Goal: Task Accomplishment & Management: Complete application form

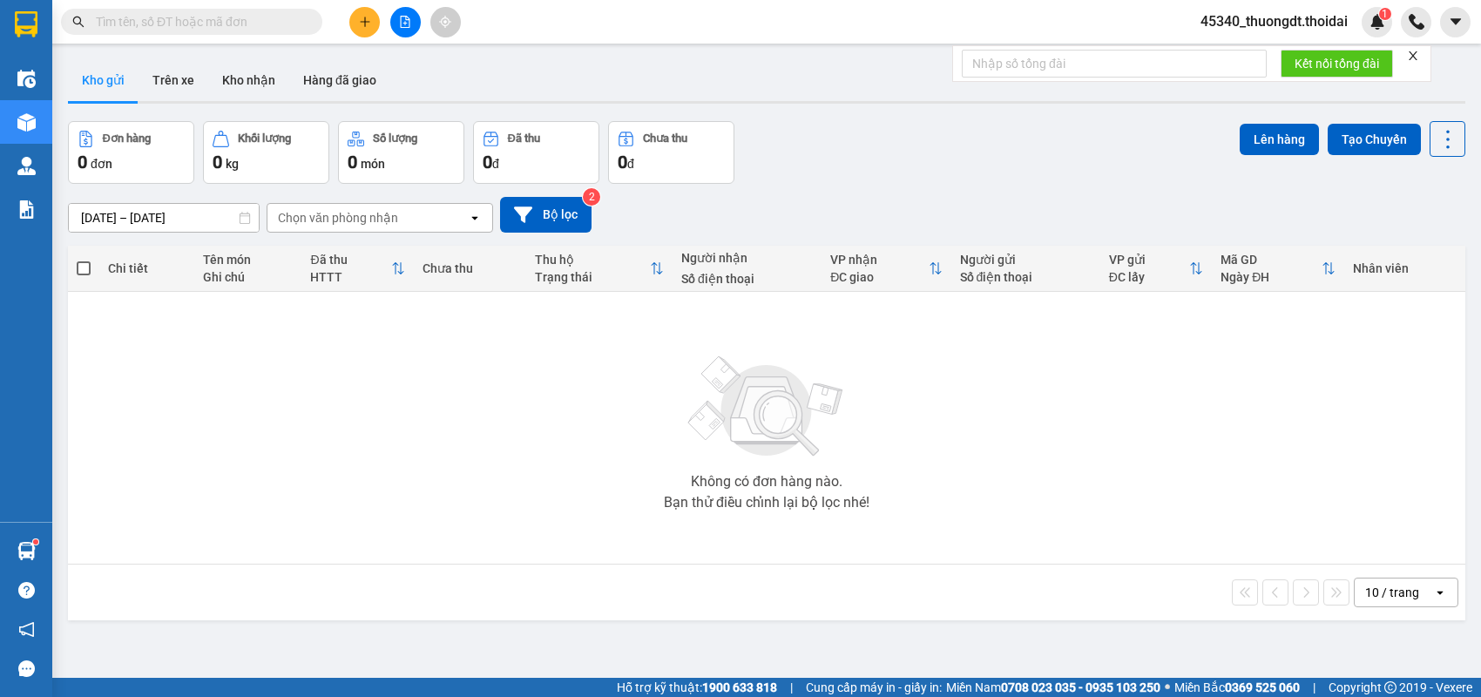
drag, startPoint x: 0, startPoint y: 0, endPoint x: 362, endPoint y: 16, distance: 361.9
click at [362, 16] on icon "plus" at bounding box center [365, 22] width 12 height 12
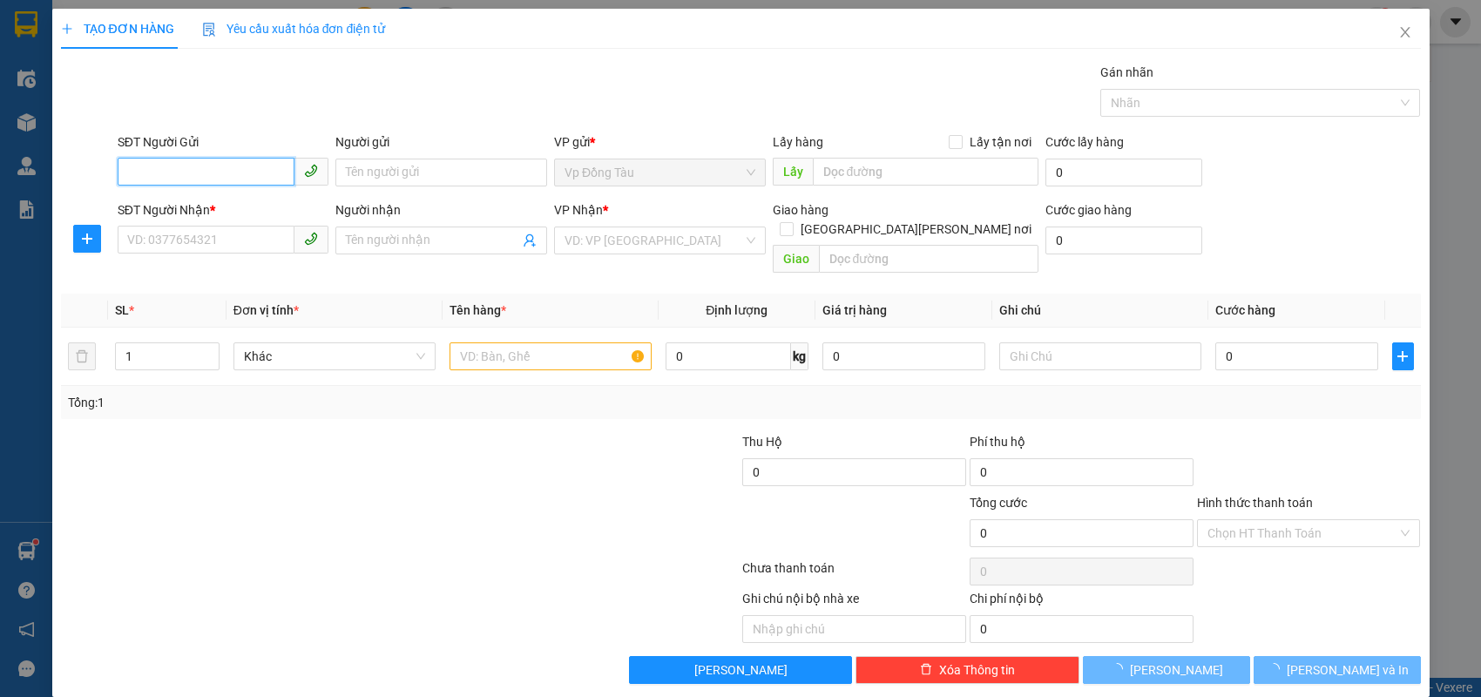
click at [241, 176] on input "SĐT Người Gửi" at bounding box center [207, 172] width 178 height 28
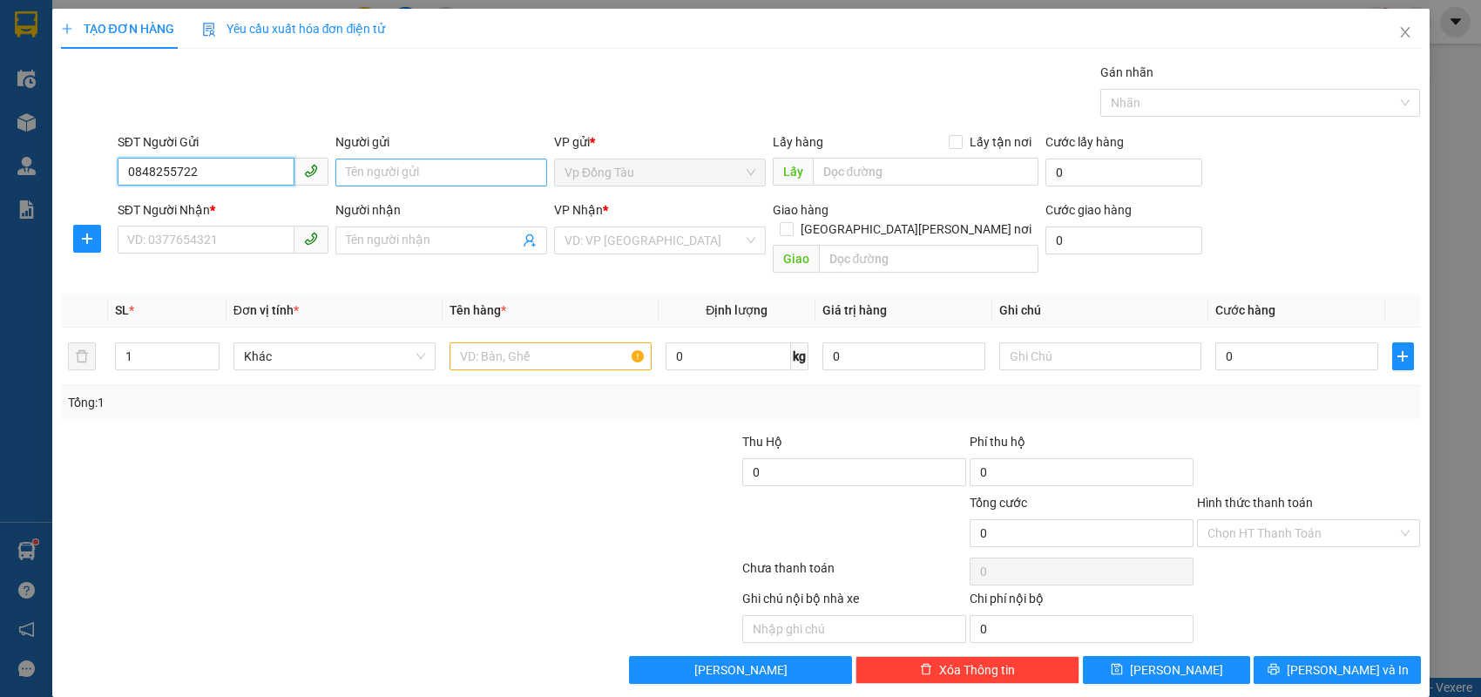
type input "0848255722"
click at [377, 166] on input "Người gửi" at bounding box center [441, 173] width 212 height 28
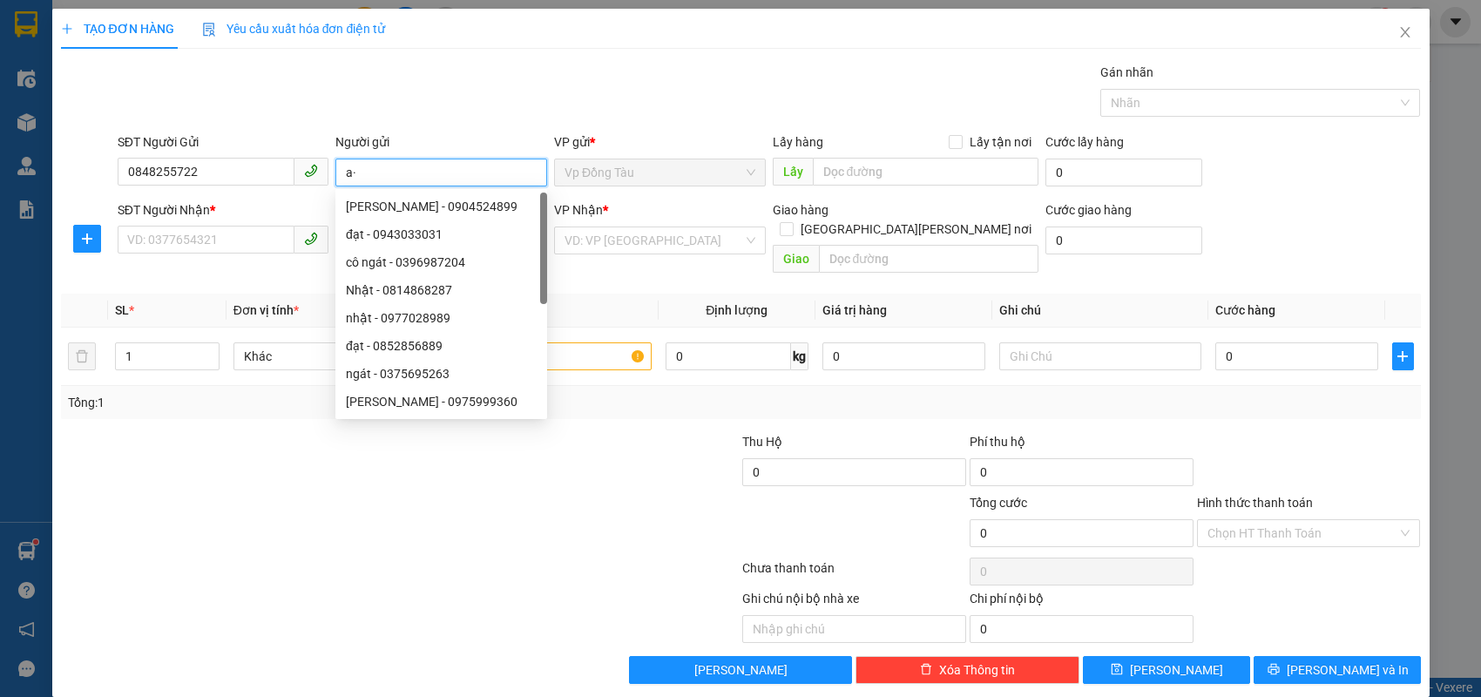
type input "a"
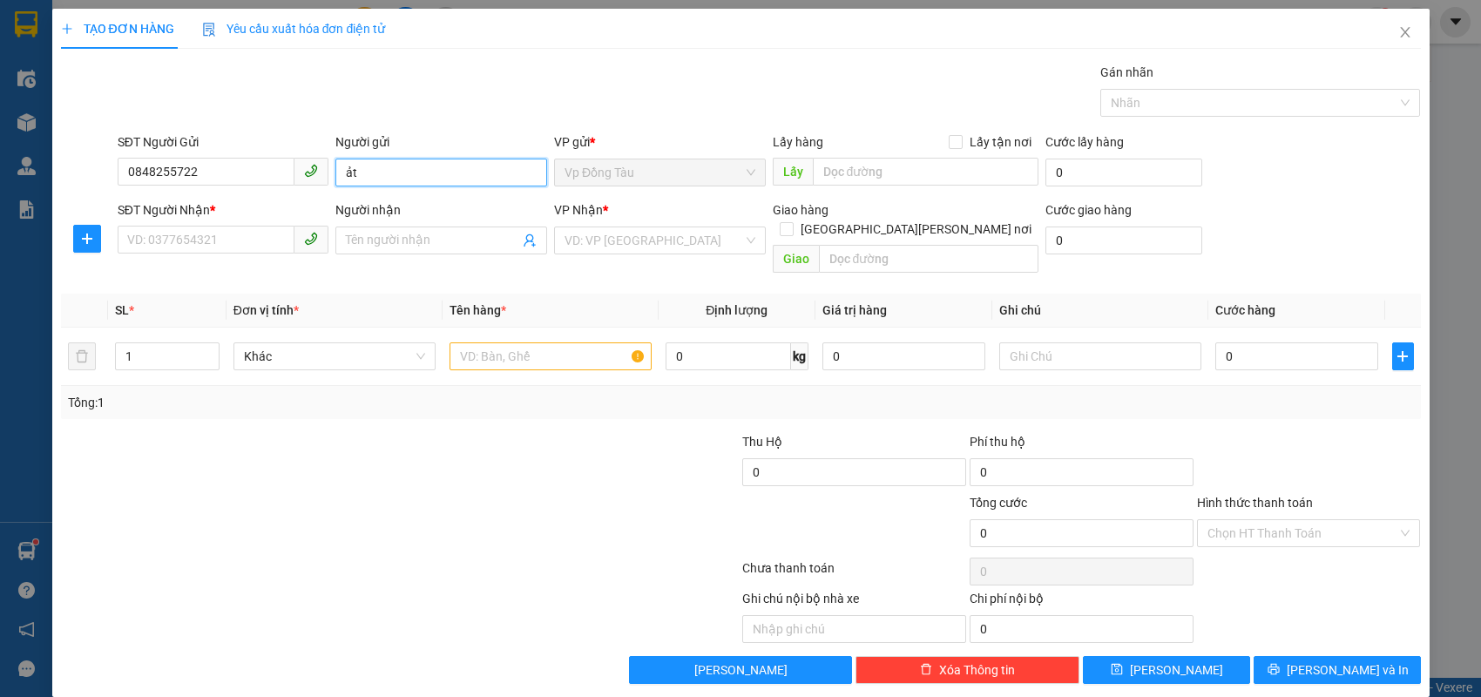
type input "ả"
type input "arteri hn"
click at [184, 247] on input "SĐT Người Nhận *" at bounding box center [207, 240] width 178 height 28
type input "0984123368"
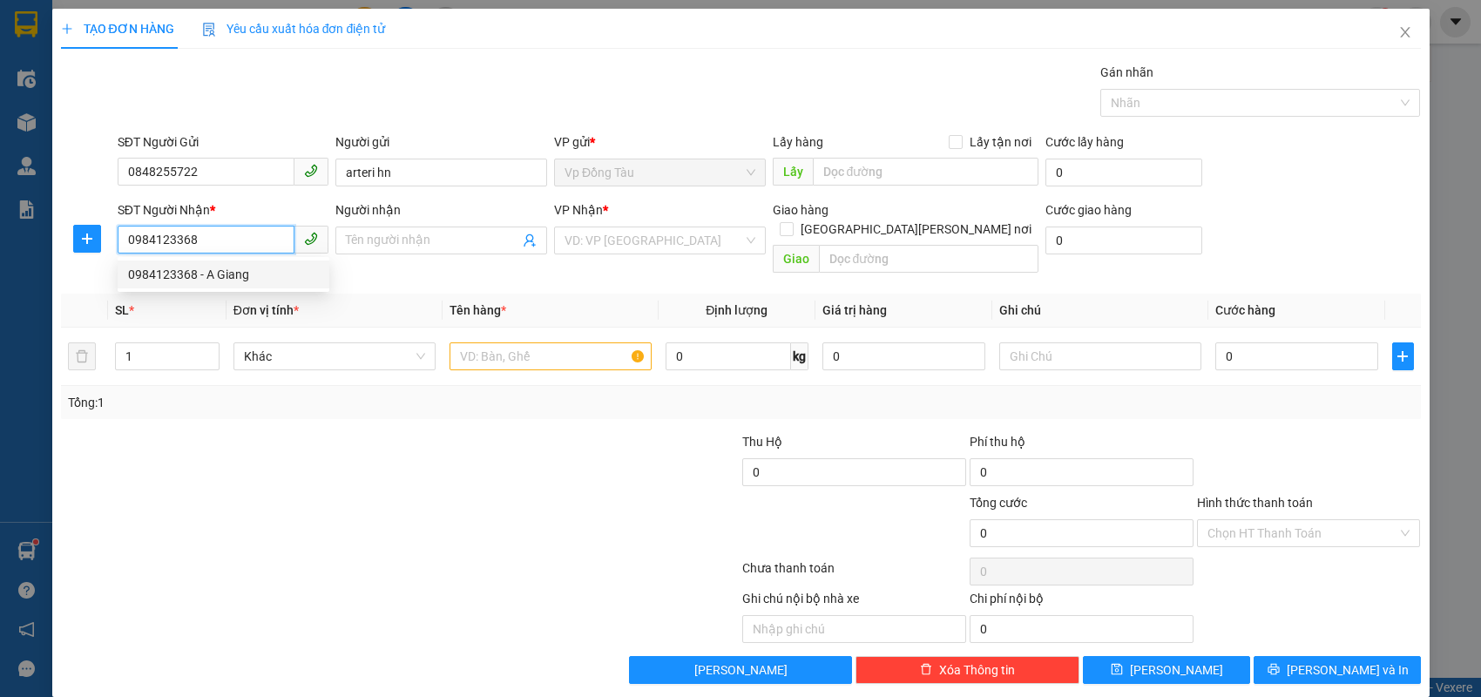
click at [286, 274] on div "0984123368 - A Giang" at bounding box center [223, 274] width 191 height 19
type input "A Giang"
type input "0984123368"
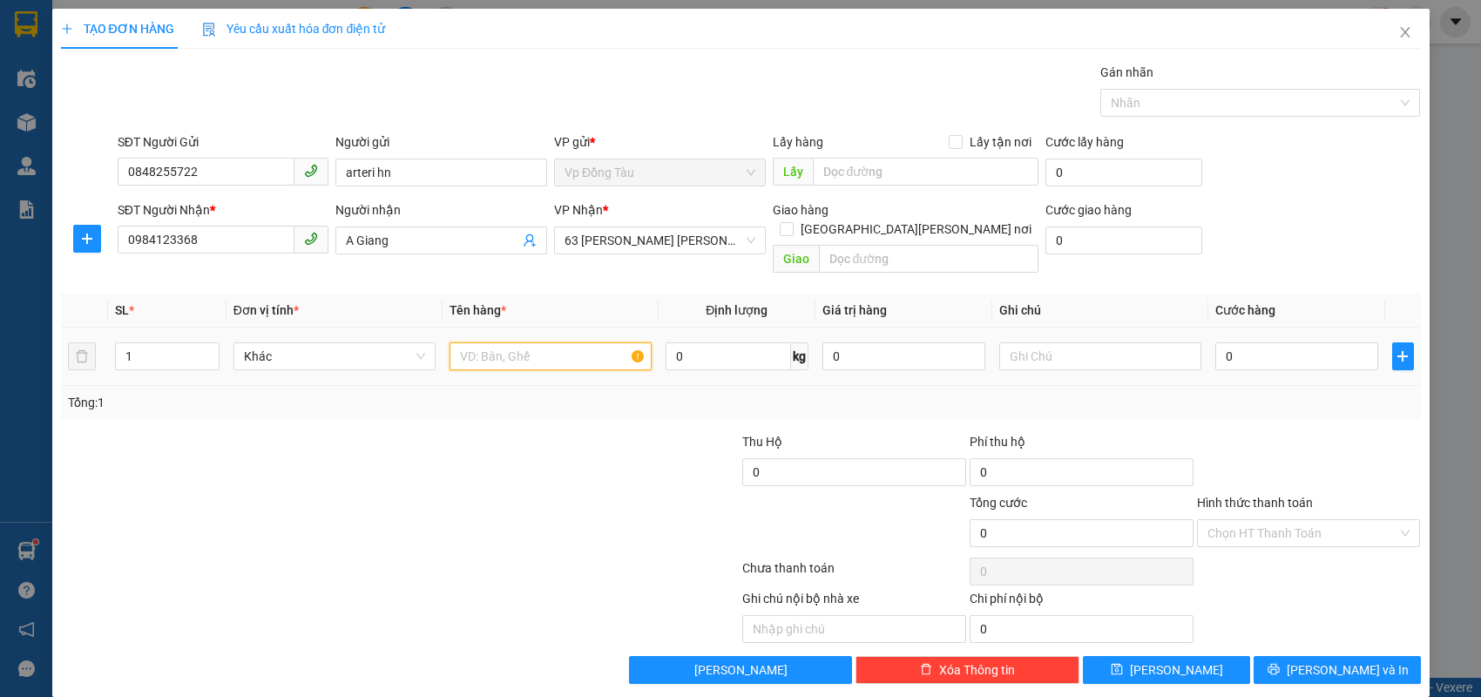
click at [531, 342] on input "text" at bounding box center [551, 356] width 202 height 28
type input "h"
type input "hàng shipper mang ra"
click at [1264, 342] on input "0" at bounding box center [1296, 356] width 163 height 28
type input "3"
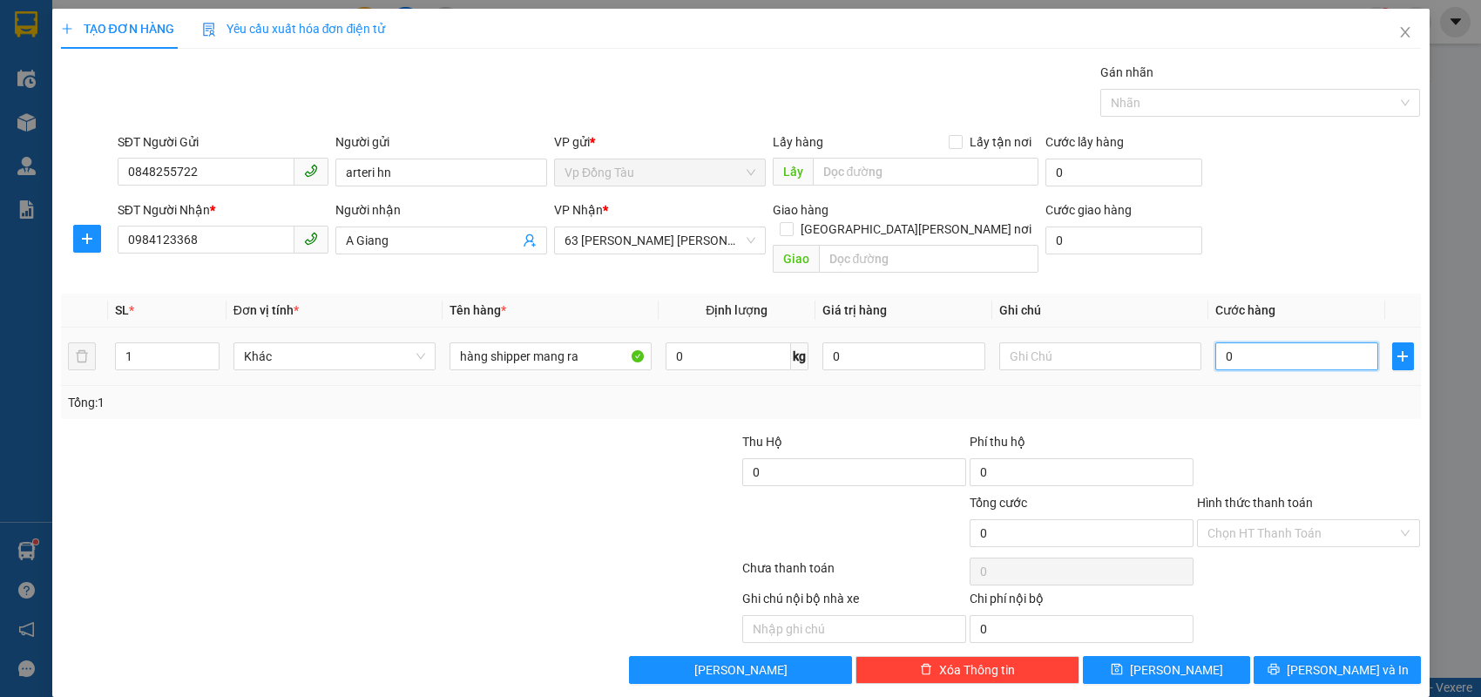
type input "3"
type input "30"
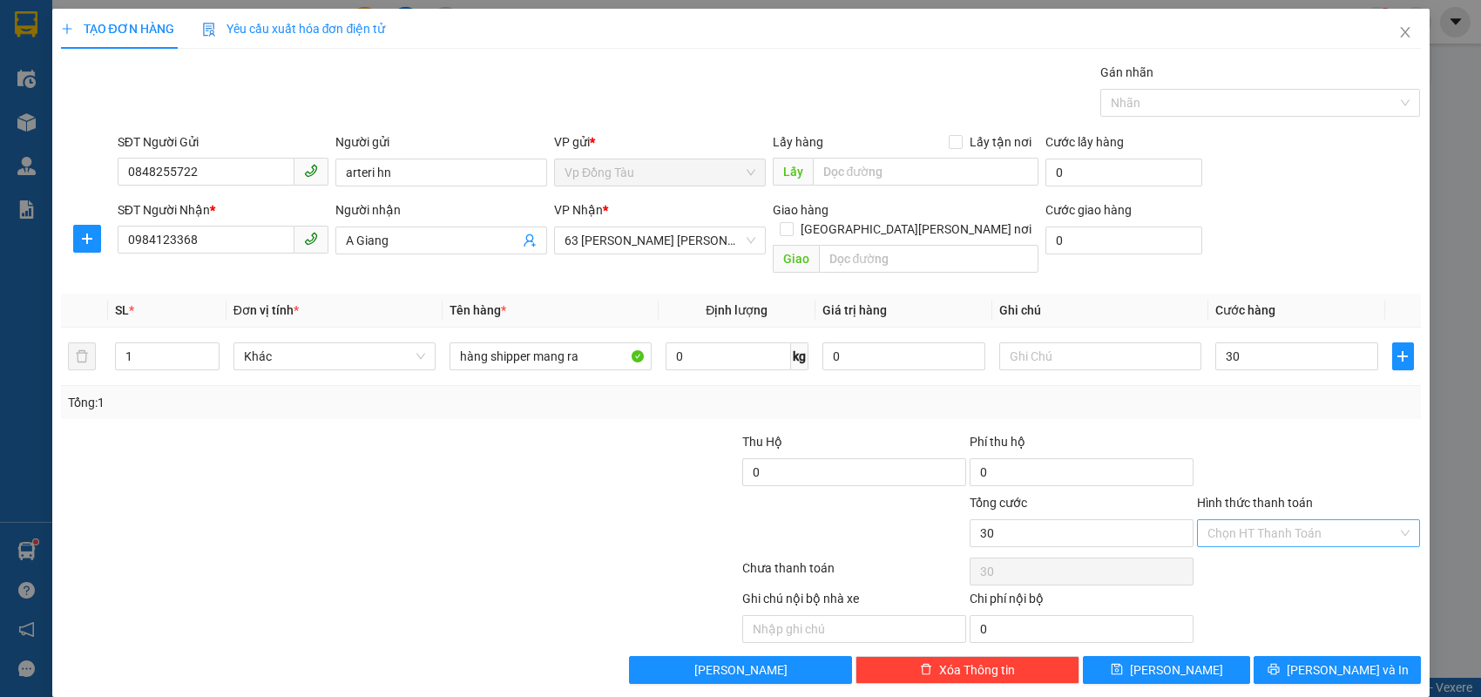
type input "30.000"
click at [1258, 520] on input "Hình thức thanh toán" at bounding box center [1303, 533] width 191 height 26
drag, startPoint x: 1239, startPoint y: 547, endPoint x: 1246, endPoint y: 556, distance: 11.2
click at [1239, 548] on div "Tại văn phòng" at bounding box center [1309, 547] width 203 height 19
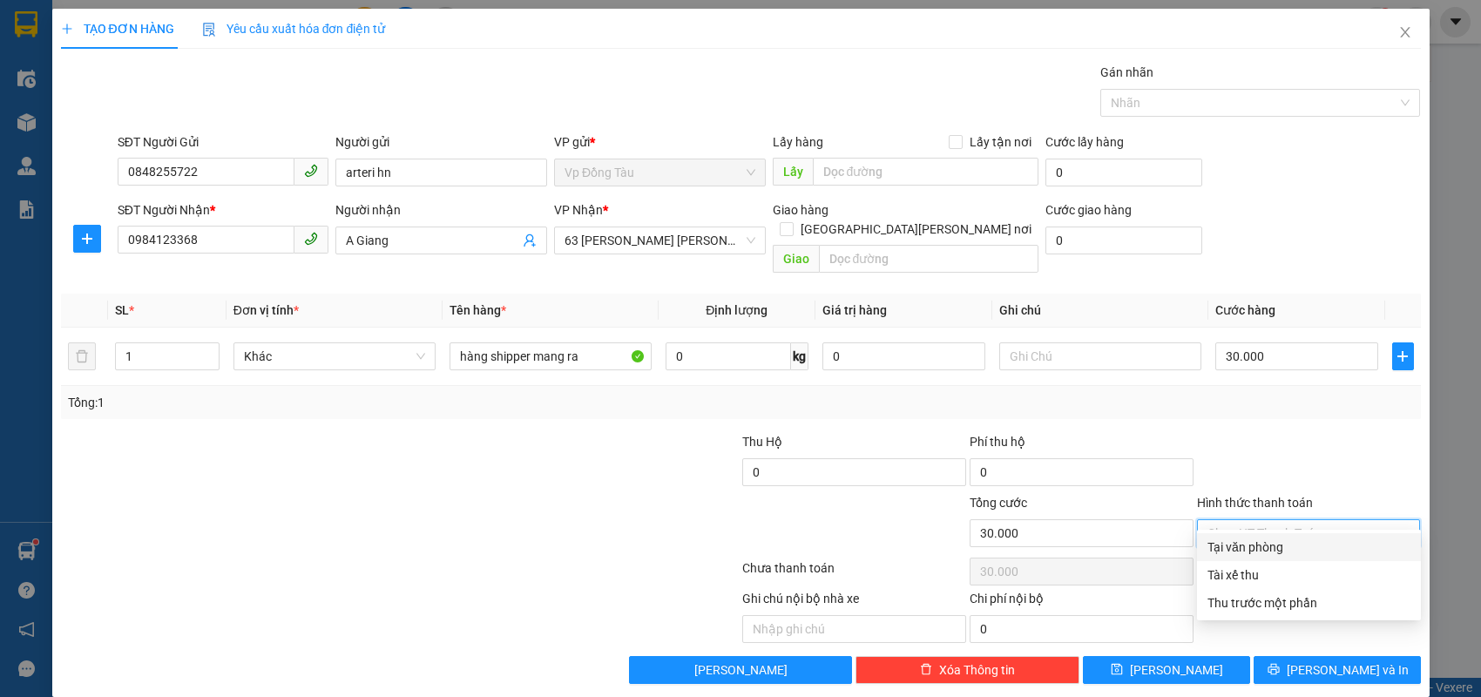
type input "0"
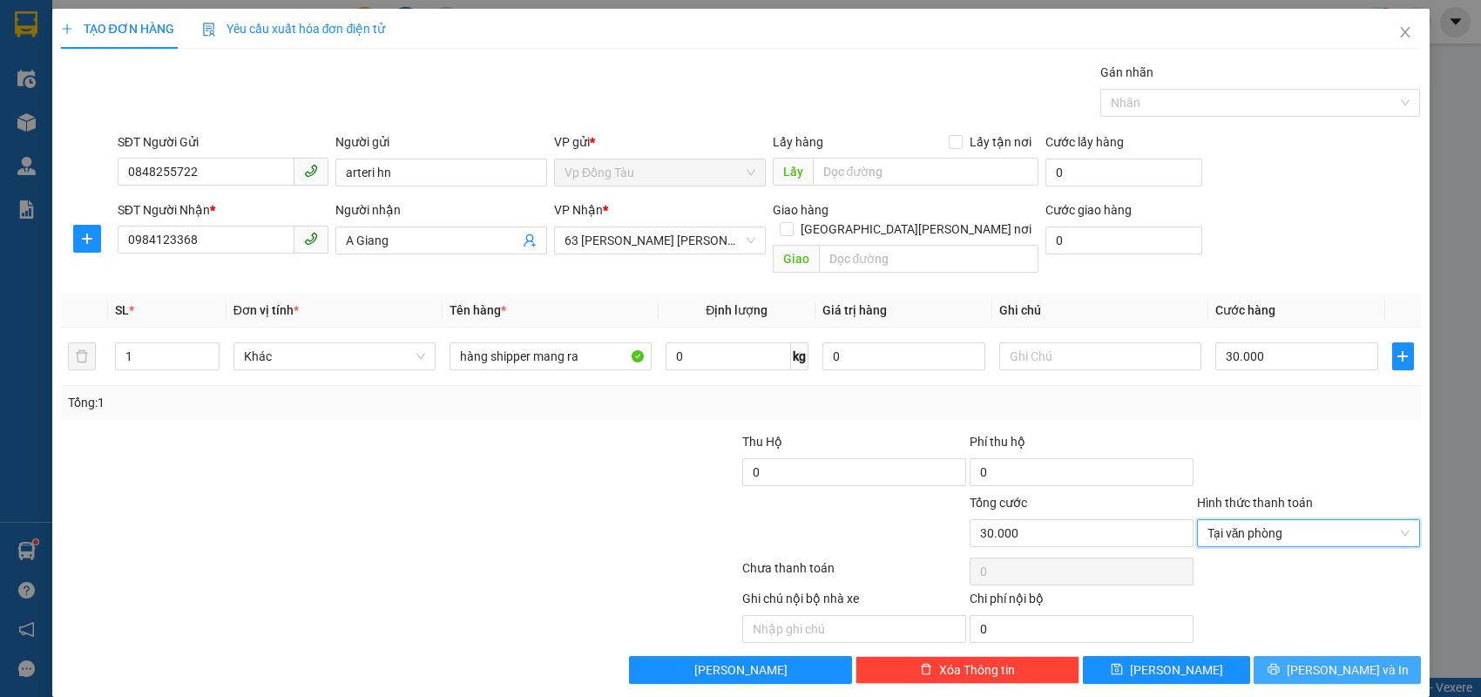
click at [1343, 660] on span "[PERSON_NAME] và In" at bounding box center [1348, 669] width 122 height 19
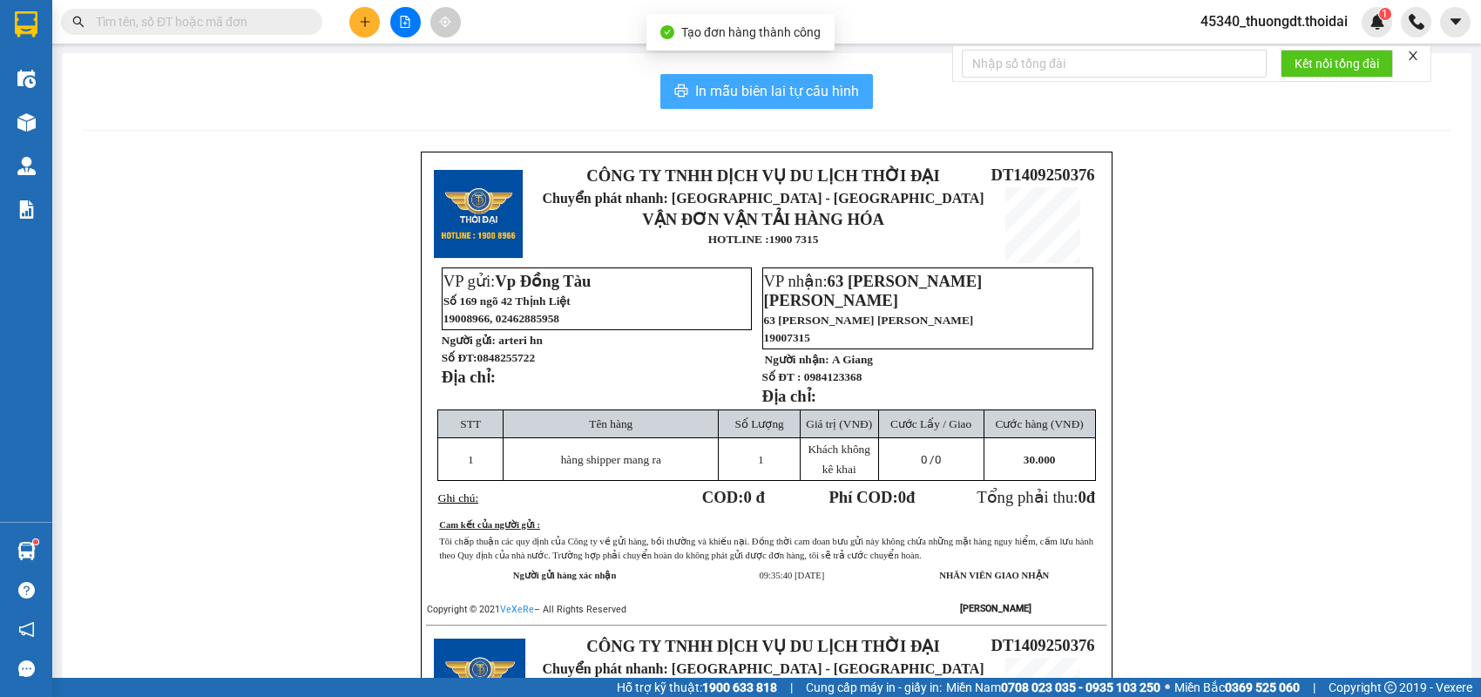
click at [811, 89] on span "In mẫu biên lai tự cấu hình" at bounding box center [777, 91] width 164 height 22
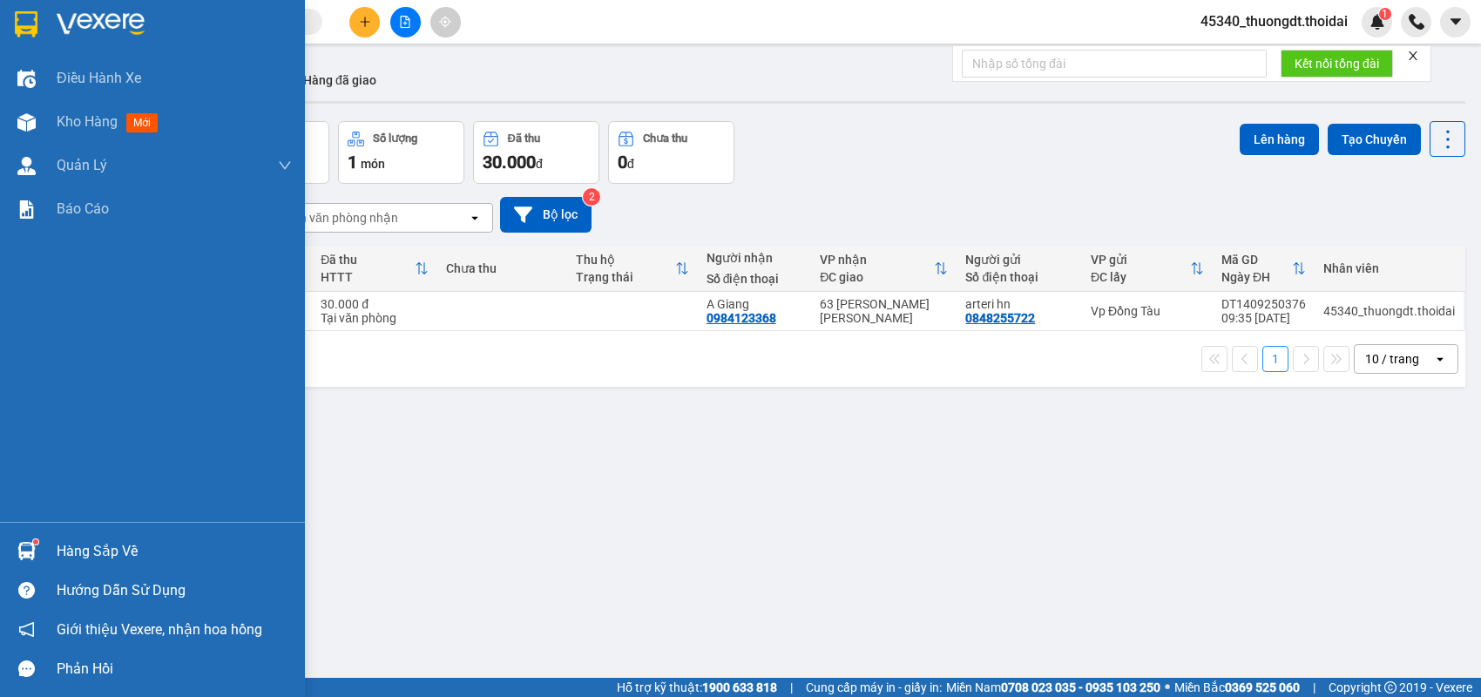
click at [44, 545] on div "Hàng sắp về" at bounding box center [152, 550] width 305 height 39
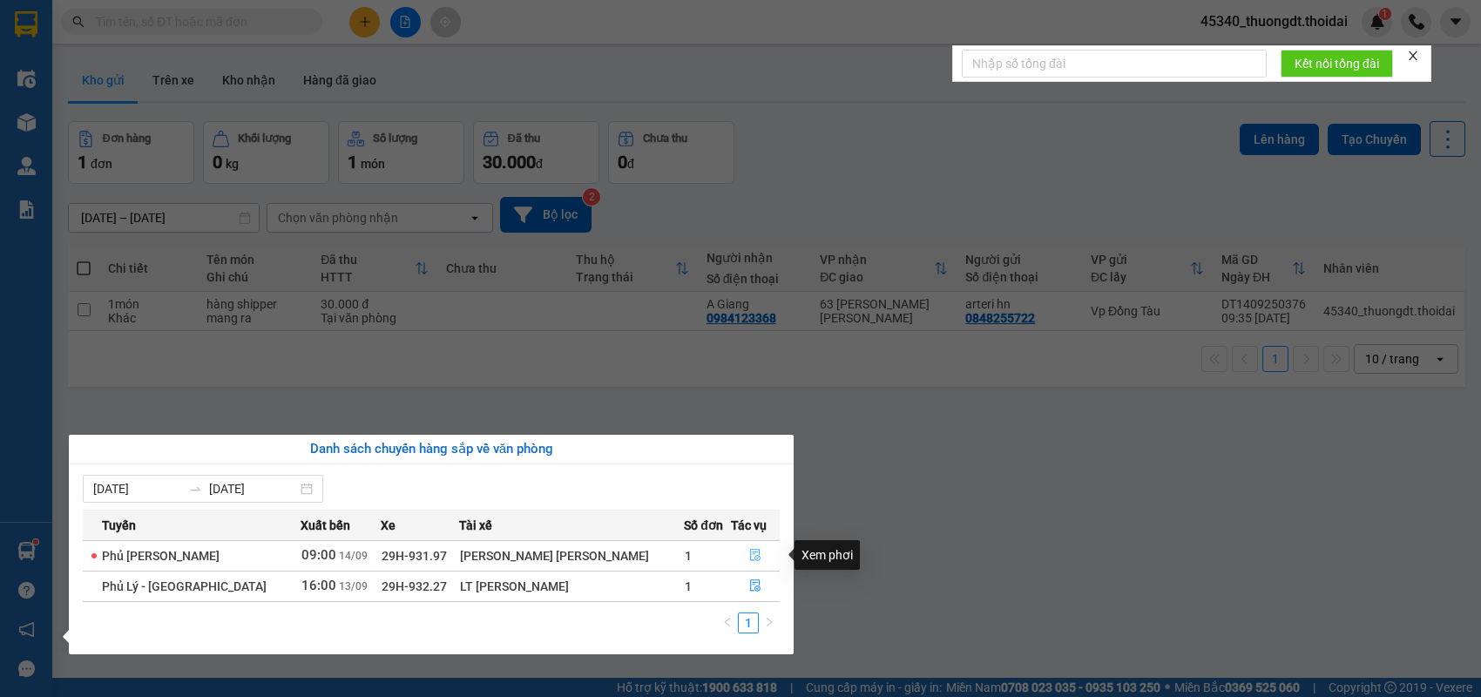
click at [750, 558] on icon "file-done" at bounding box center [755, 555] width 10 height 12
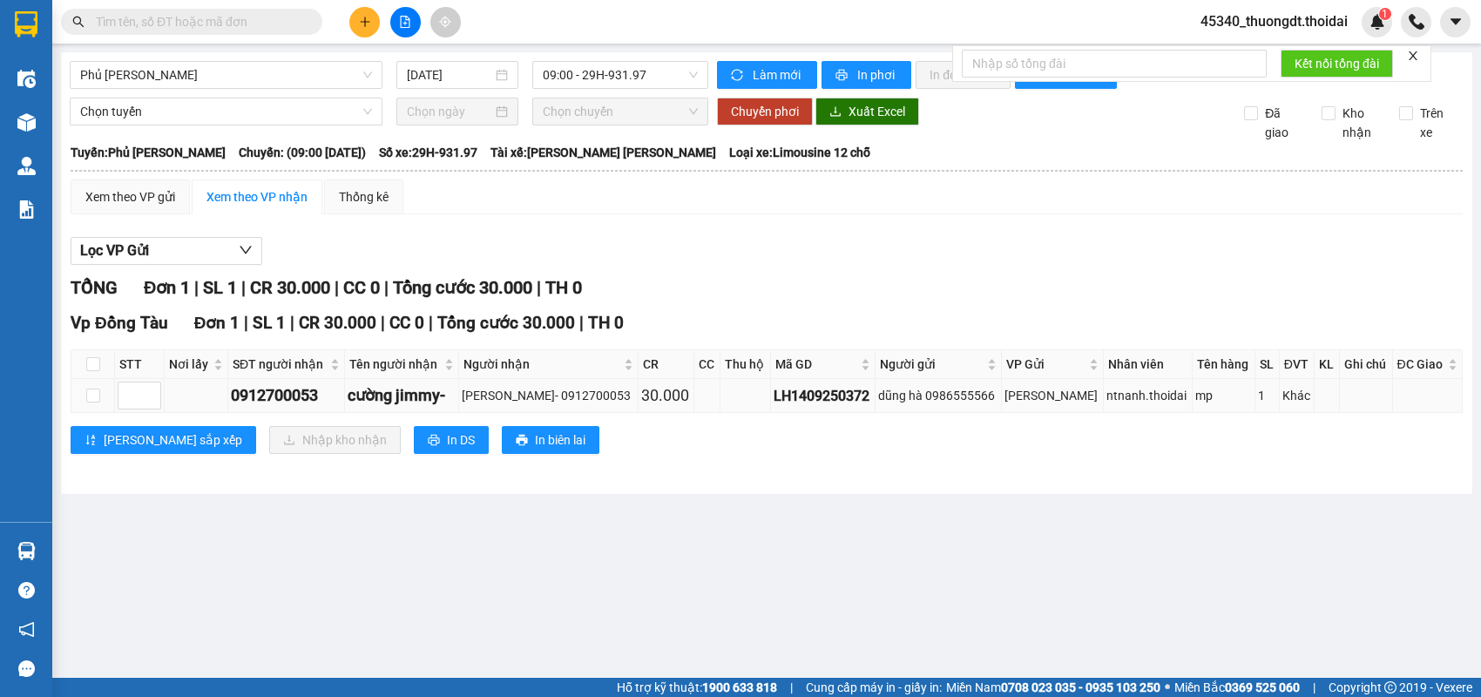
click at [108, 413] on td at bounding box center [93, 396] width 44 height 34
drag, startPoint x: 93, startPoint y: 414, endPoint x: 102, endPoint y: 416, distance: 8.9
click at [93, 403] on input "checkbox" at bounding box center [93, 396] width 14 height 14
checkbox input "true"
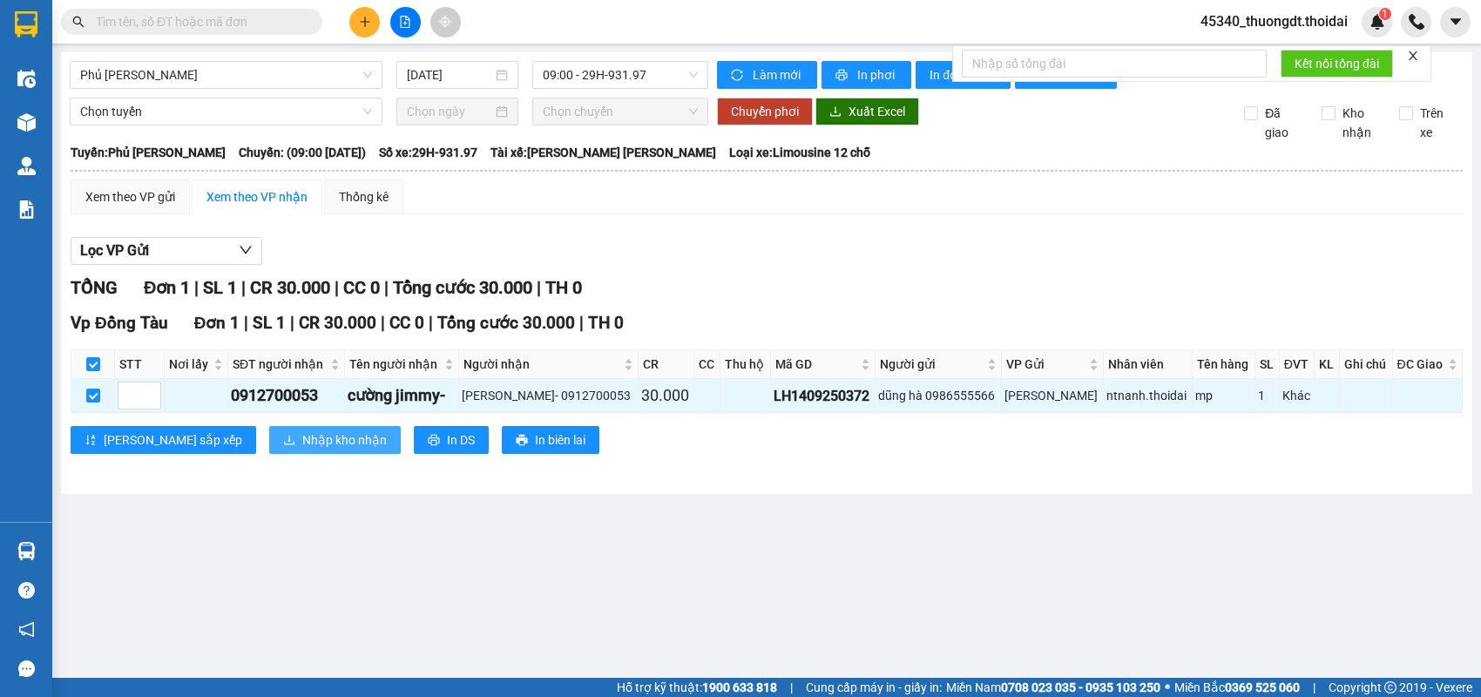
click at [302, 449] on span "Nhập kho nhận" at bounding box center [344, 439] width 85 height 19
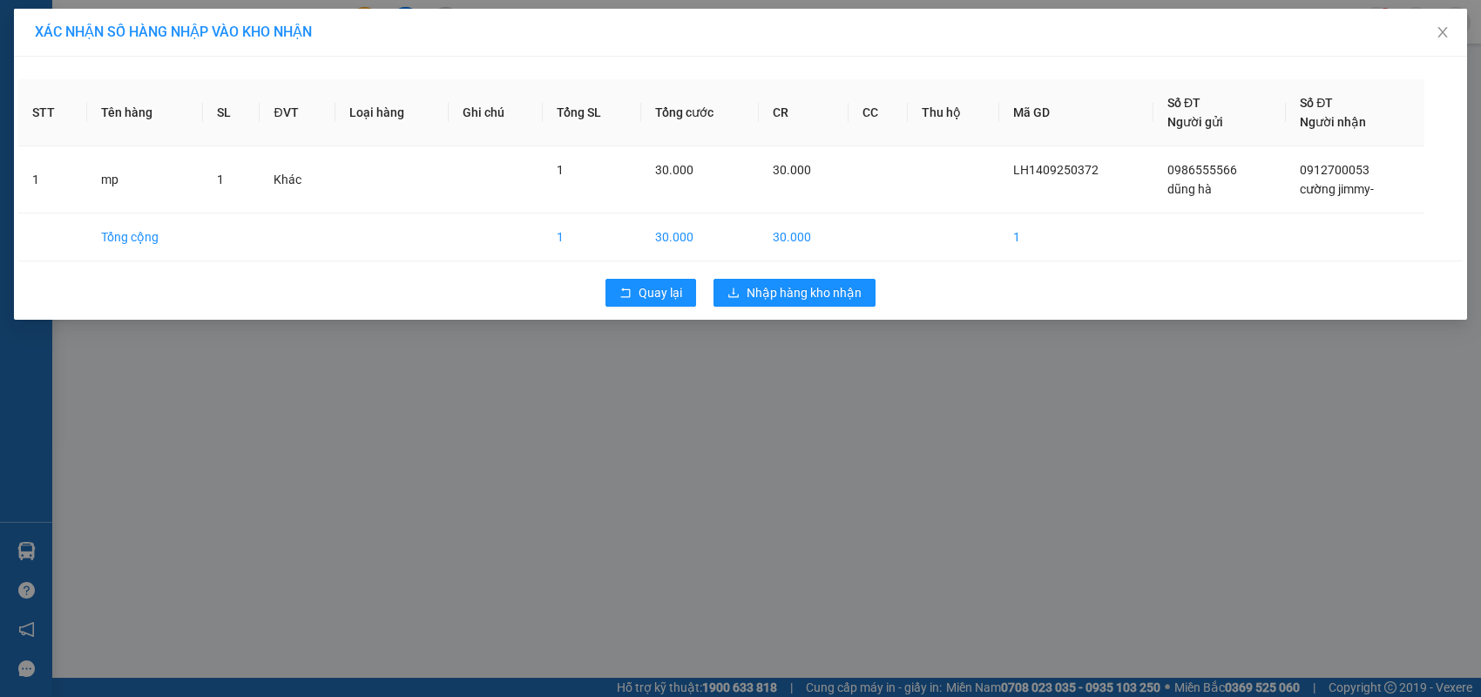
click at [757, 307] on div "Quay lại Nhập hàng kho nhận" at bounding box center [740, 292] width 1445 height 45
click at [759, 299] on span "Nhập hàng kho nhận" at bounding box center [804, 292] width 115 height 19
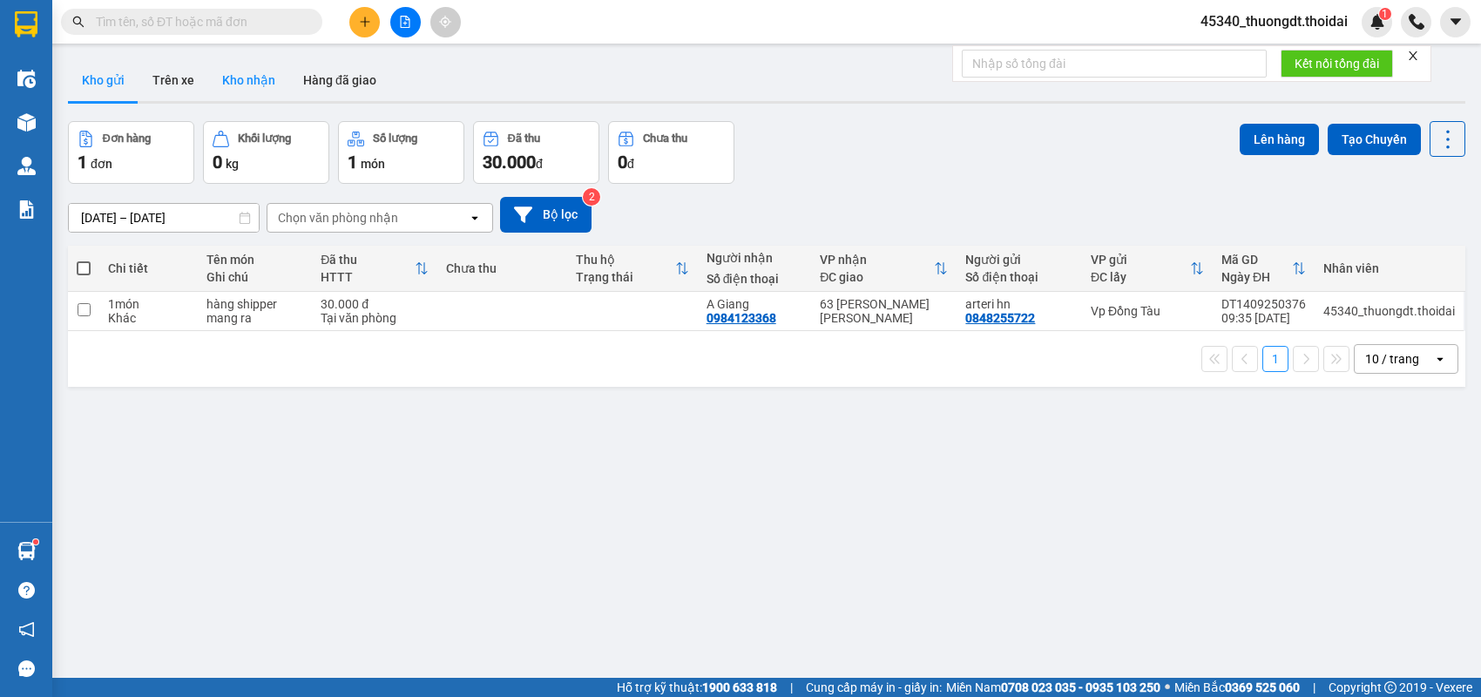
click at [219, 82] on button "Kho nhận" at bounding box center [248, 80] width 81 height 42
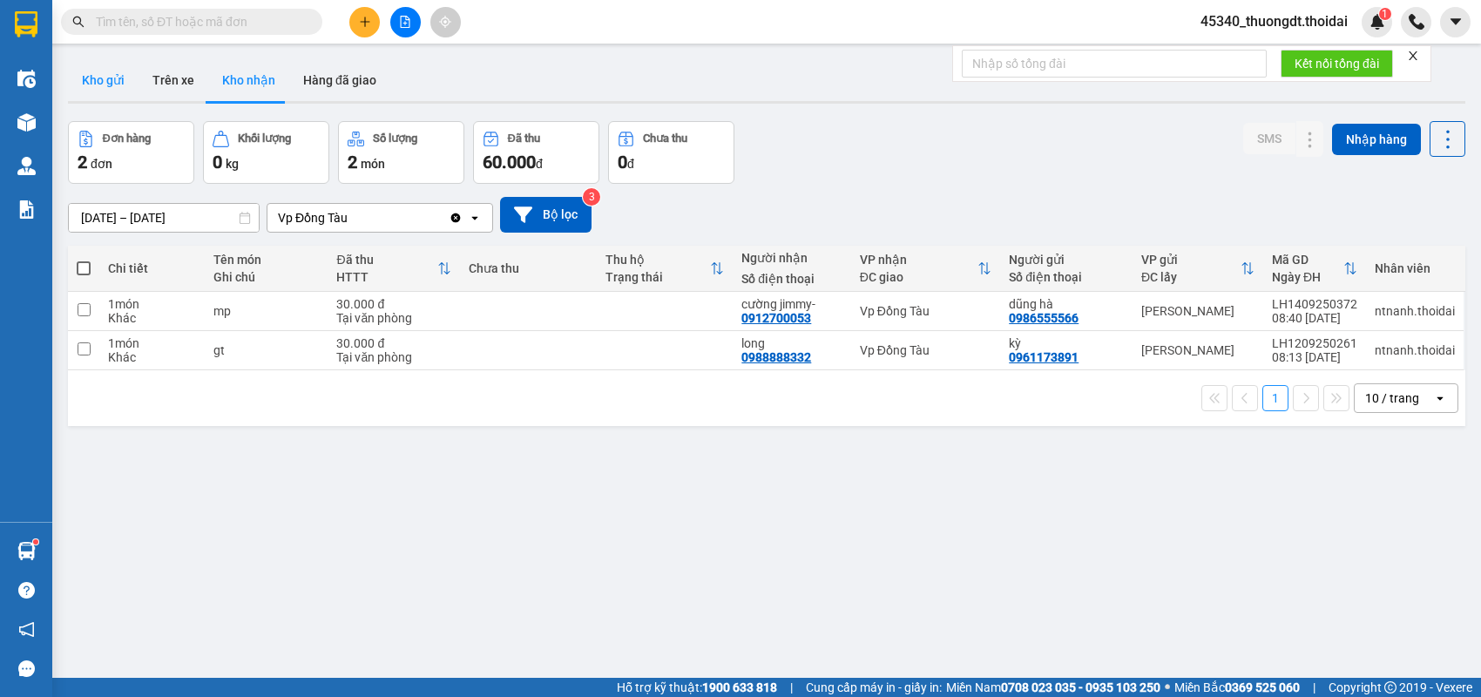
click at [93, 84] on button "Kho gửi" at bounding box center [103, 80] width 71 height 42
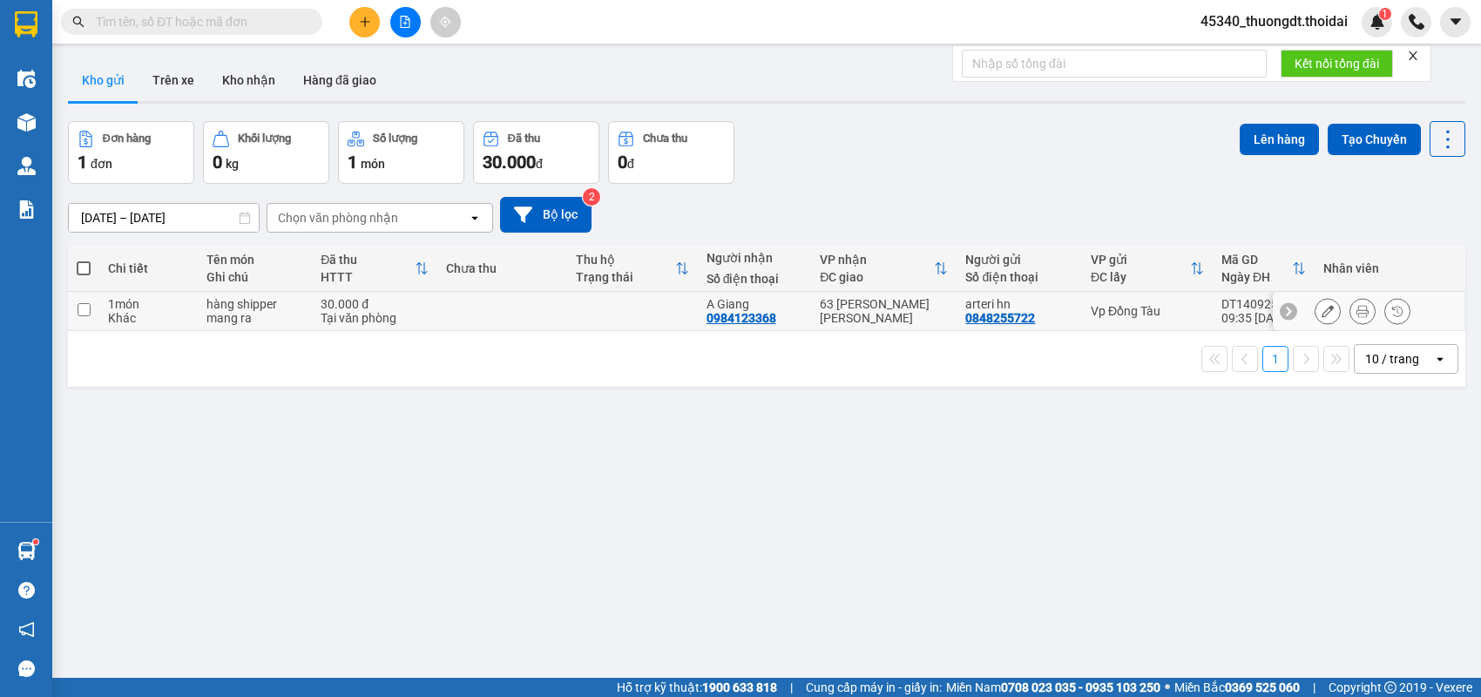
click at [132, 311] on div "Khác" at bounding box center [148, 318] width 81 height 14
checkbox input "true"
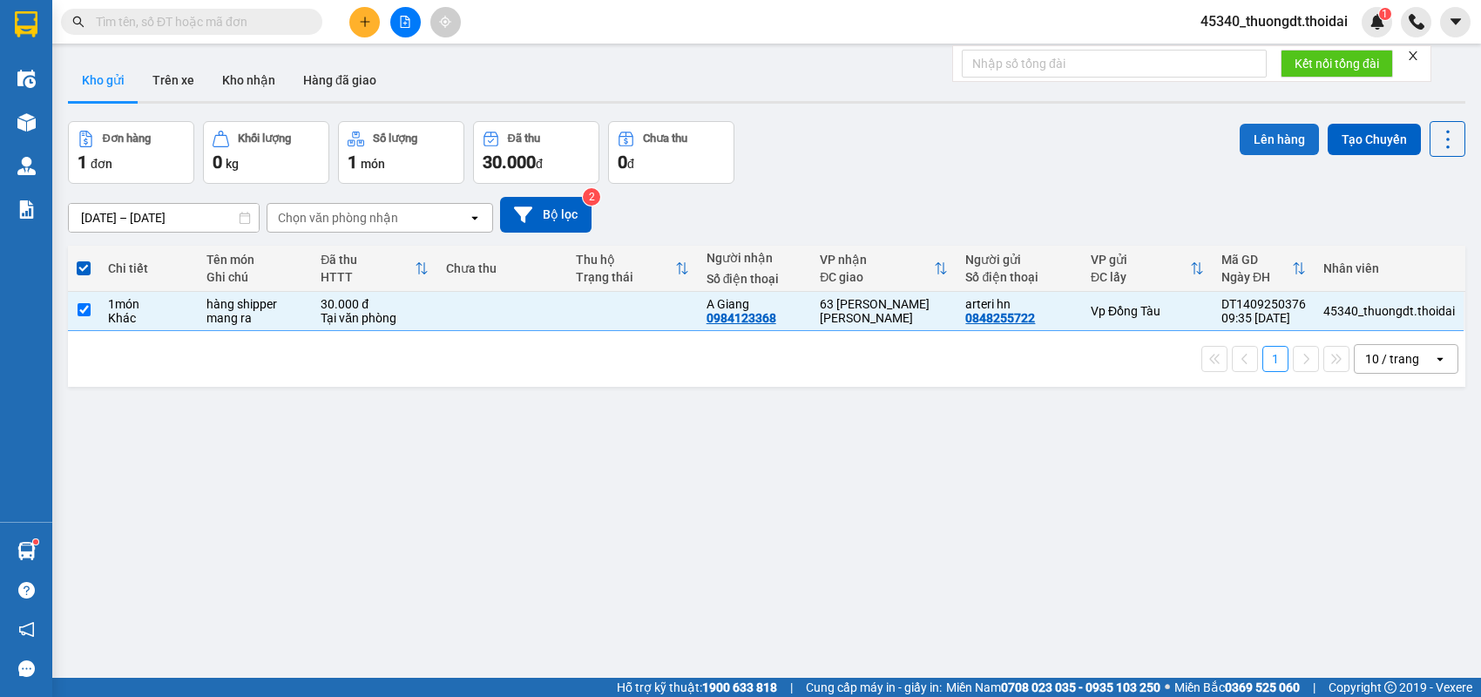
click at [1253, 139] on button "Lên hàng" at bounding box center [1279, 139] width 79 height 31
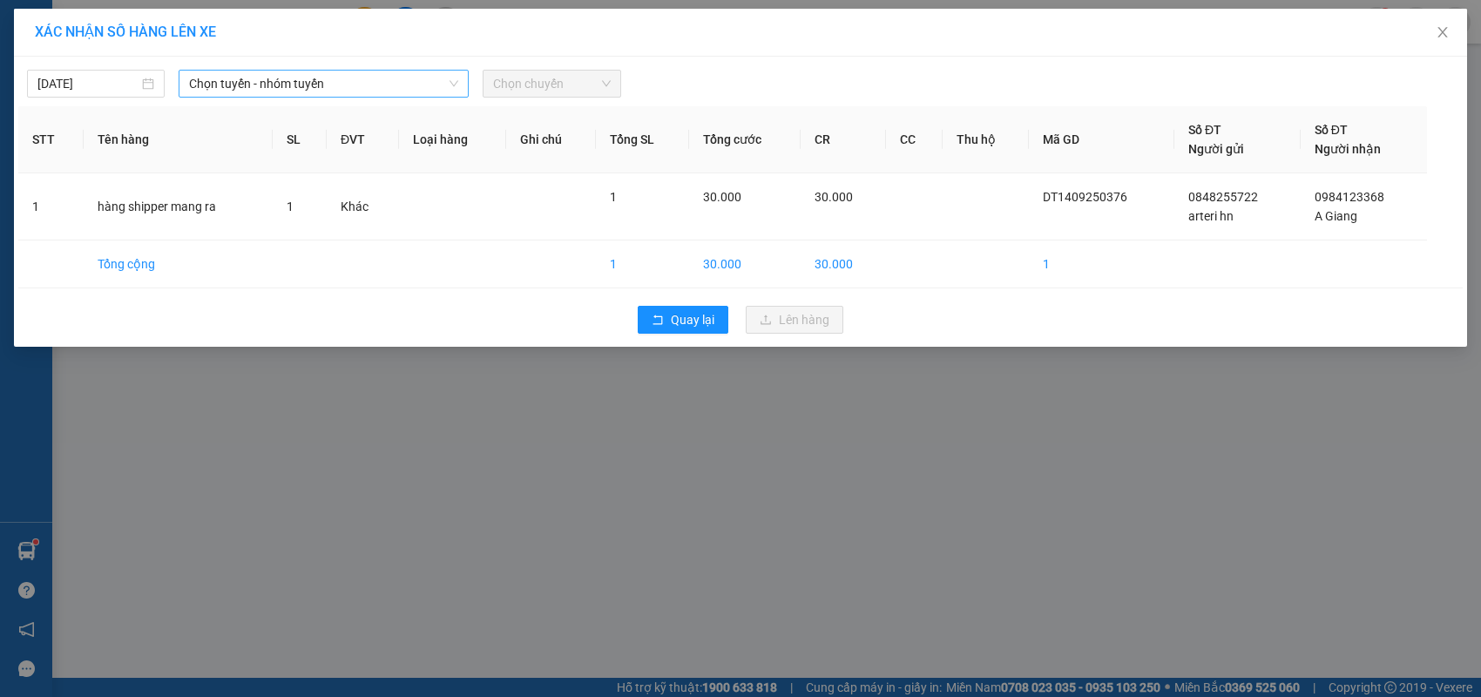
click at [416, 85] on span "Chọn tuyến - nhóm tuyến" at bounding box center [323, 84] width 269 height 26
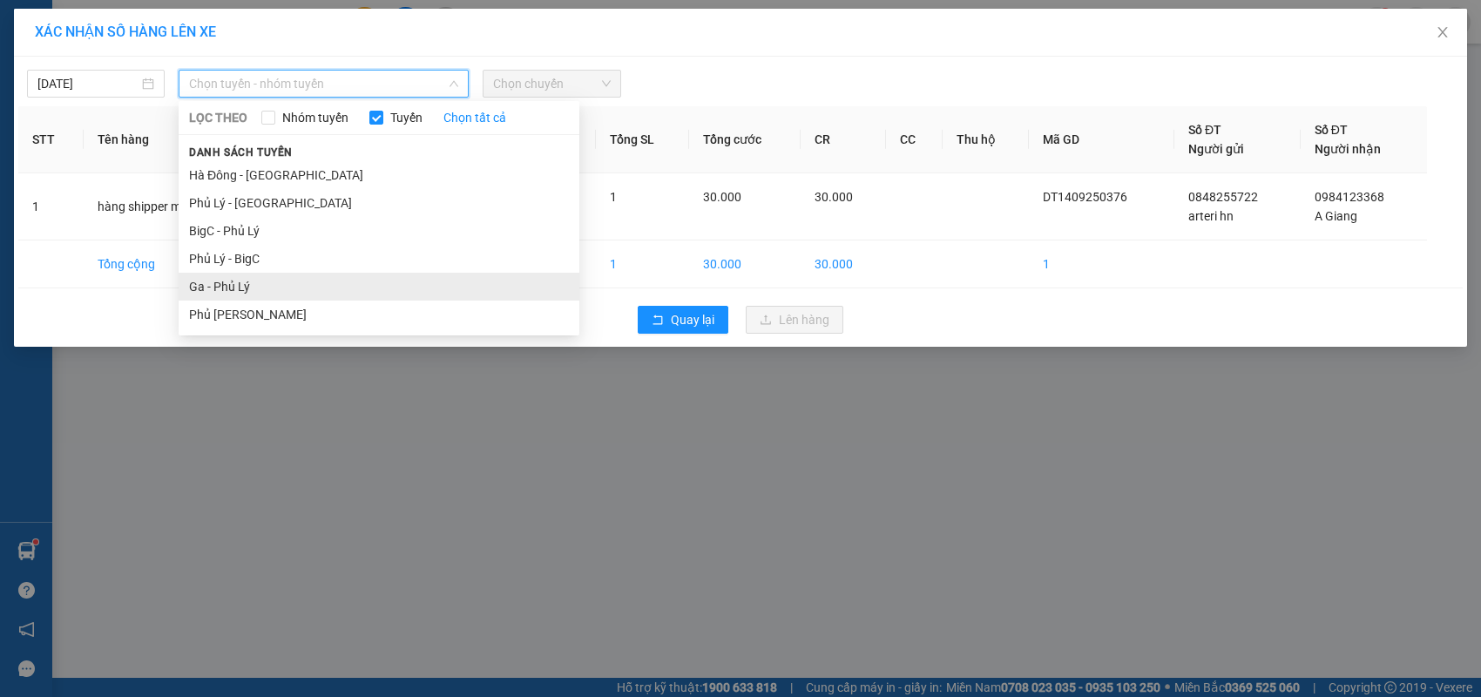
click at [309, 296] on li "Ga - Phủ Lý" at bounding box center [379, 287] width 401 height 28
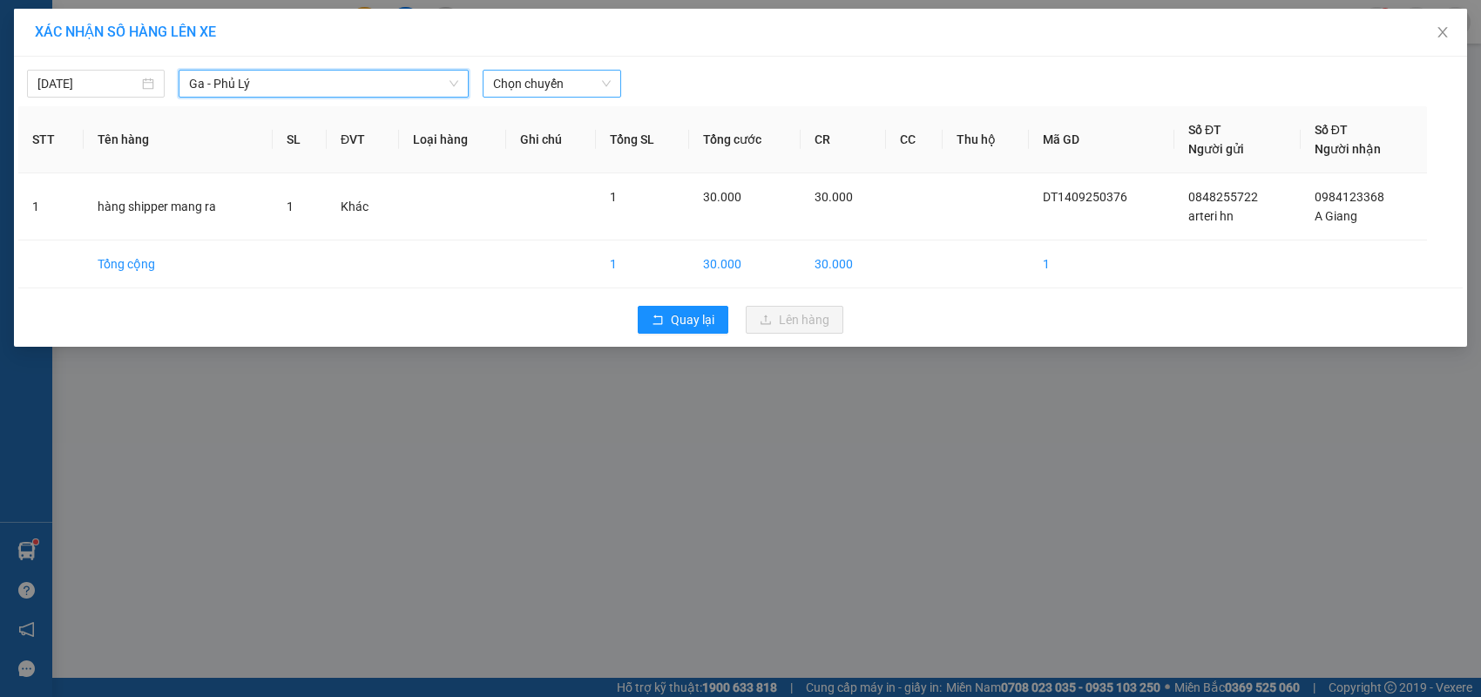
click at [565, 91] on span "Chọn chuyến" at bounding box center [551, 84] width 117 height 26
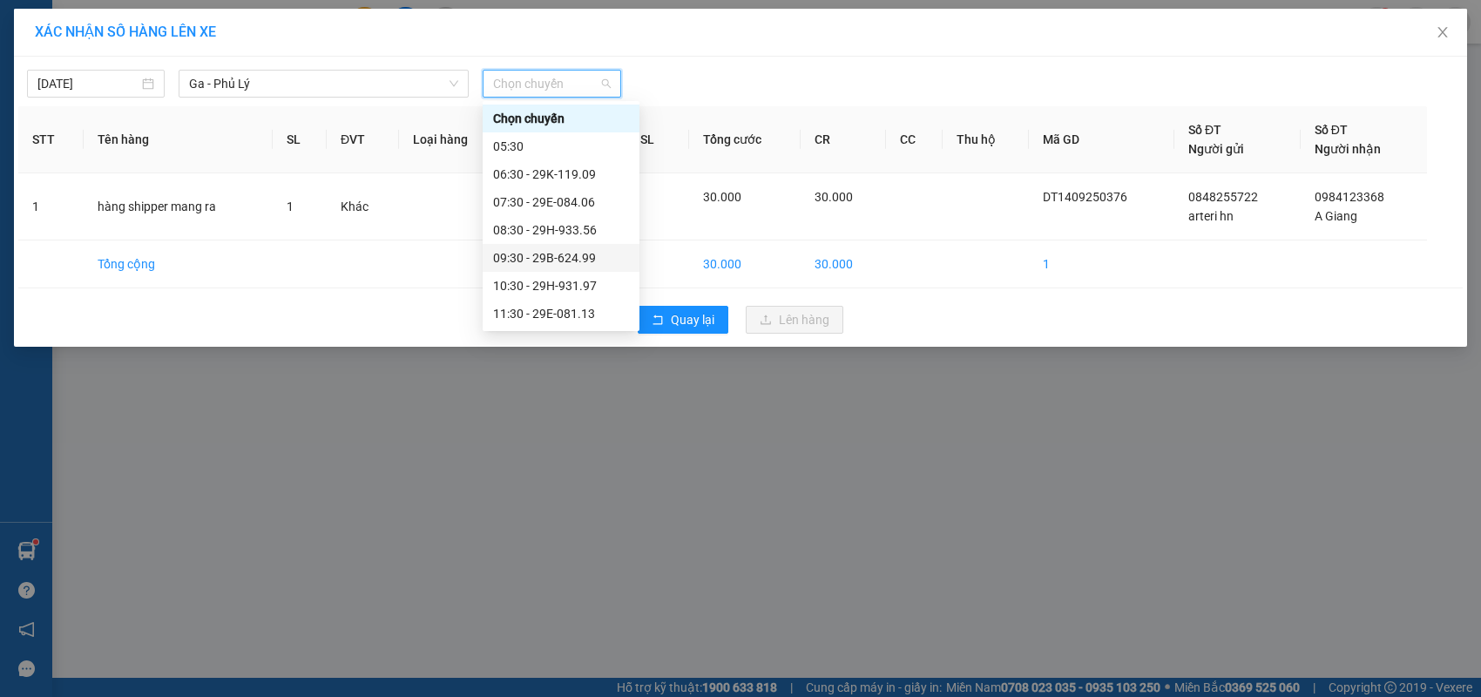
click at [574, 261] on div "09:30 - 29B-624.99" at bounding box center [561, 257] width 136 height 19
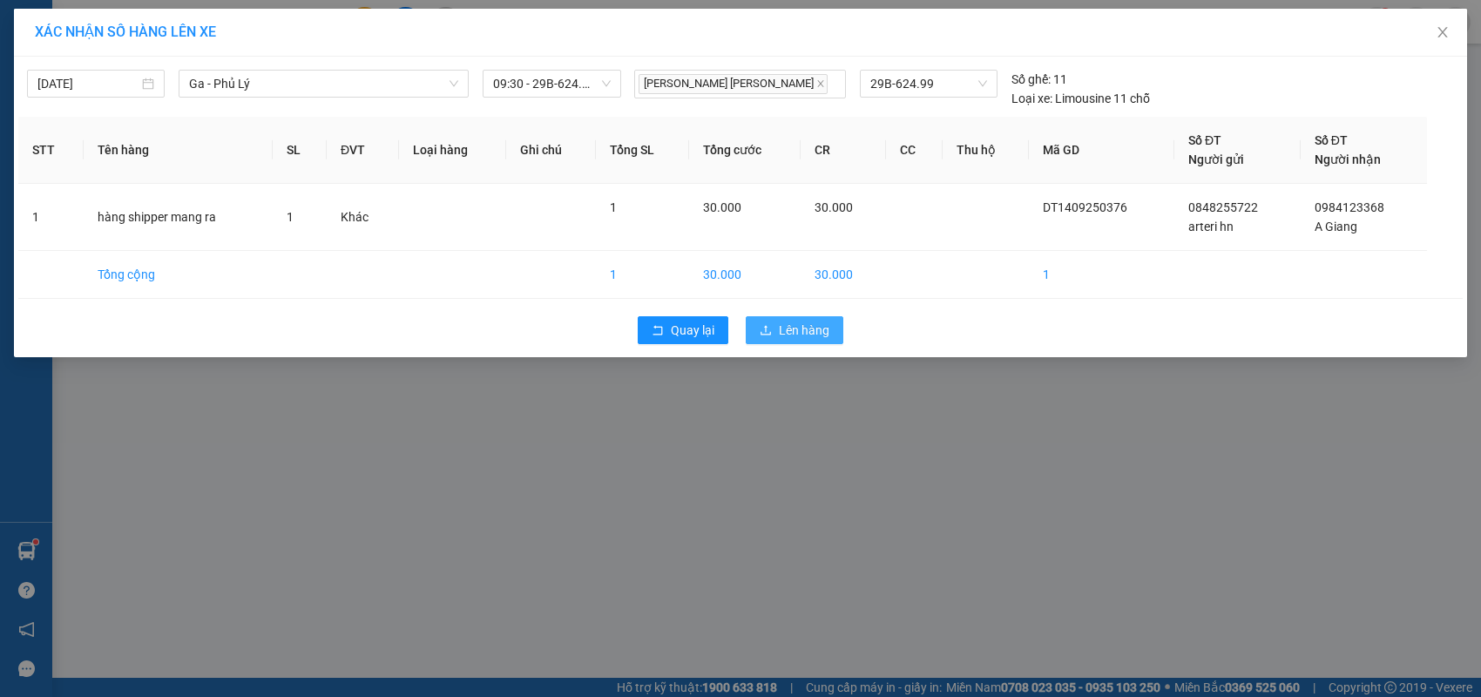
click at [785, 323] on span "Lên hàng" at bounding box center [804, 330] width 51 height 19
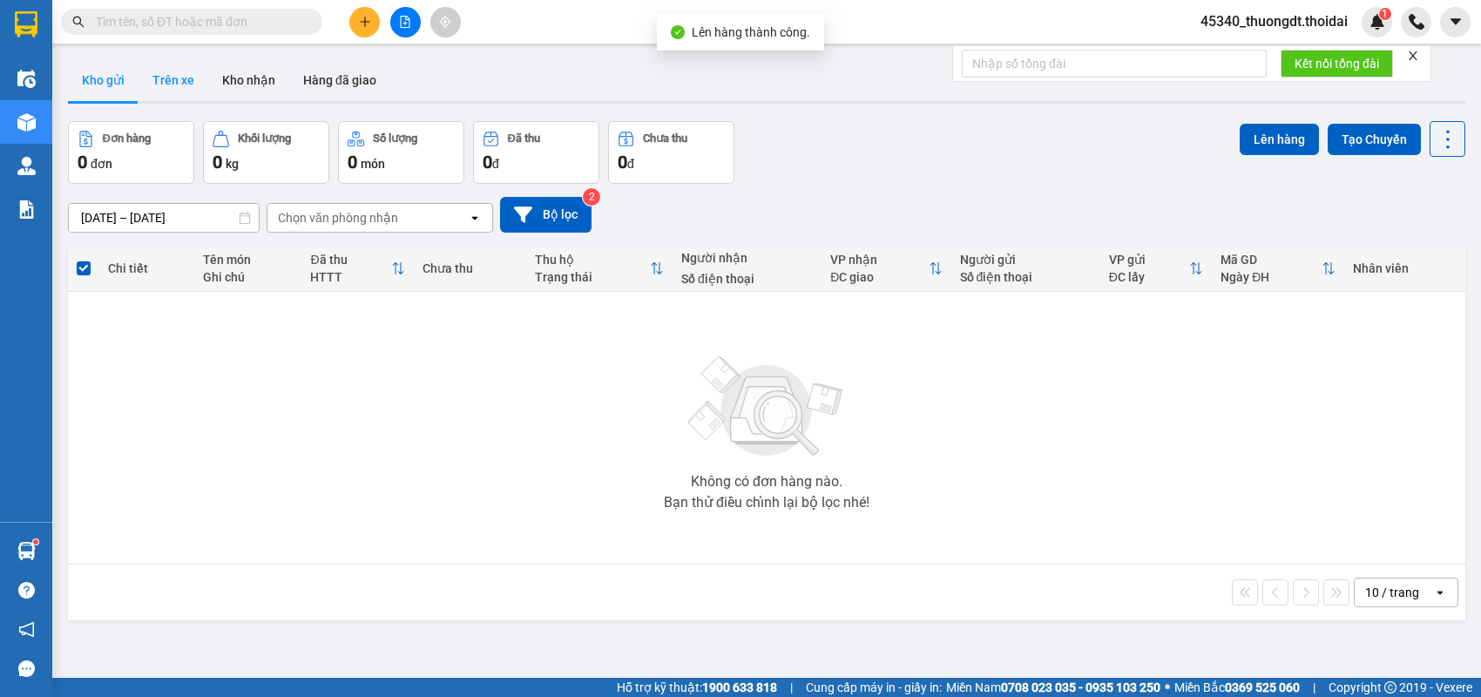
click at [166, 80] on button "Trên xe" at bounding box center [174, 80] width 70 height 42
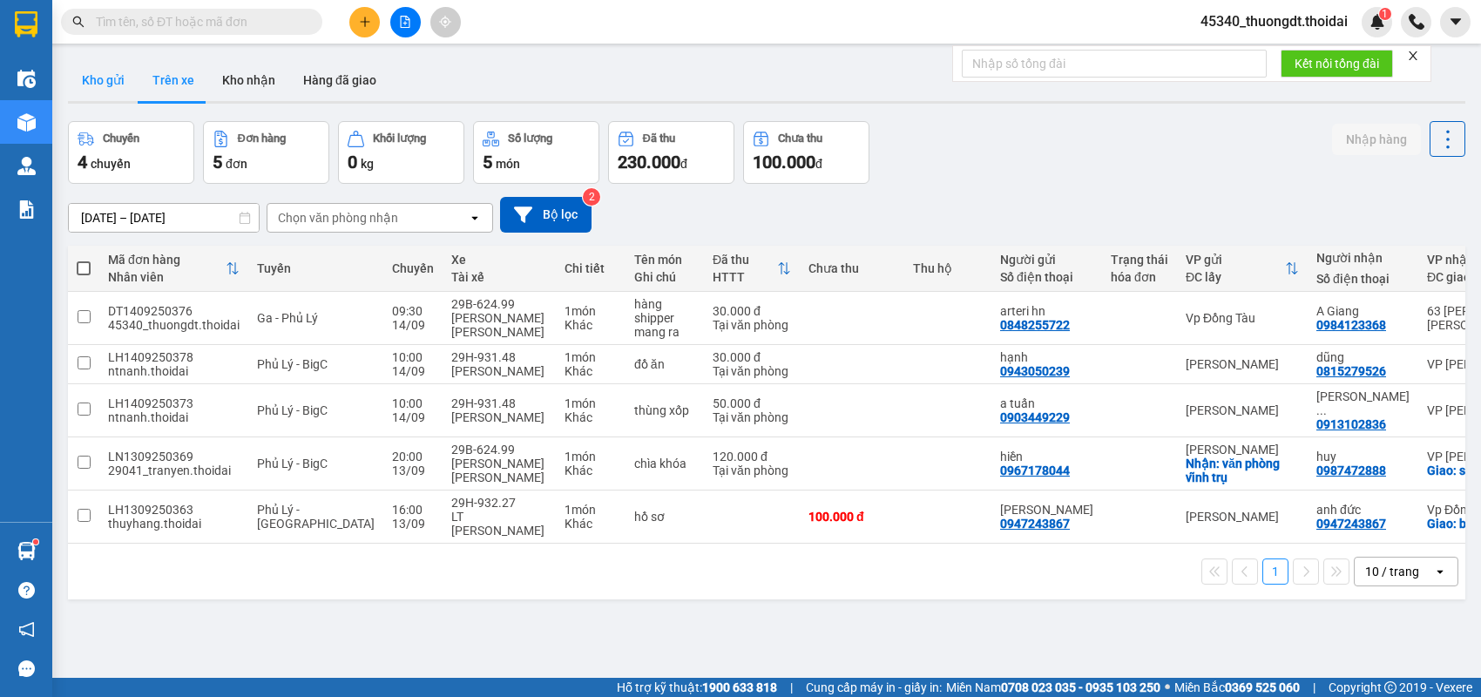
click at [102, 78] on button "Kho gửi" at bounding box center [103, 80] width 71 height 42
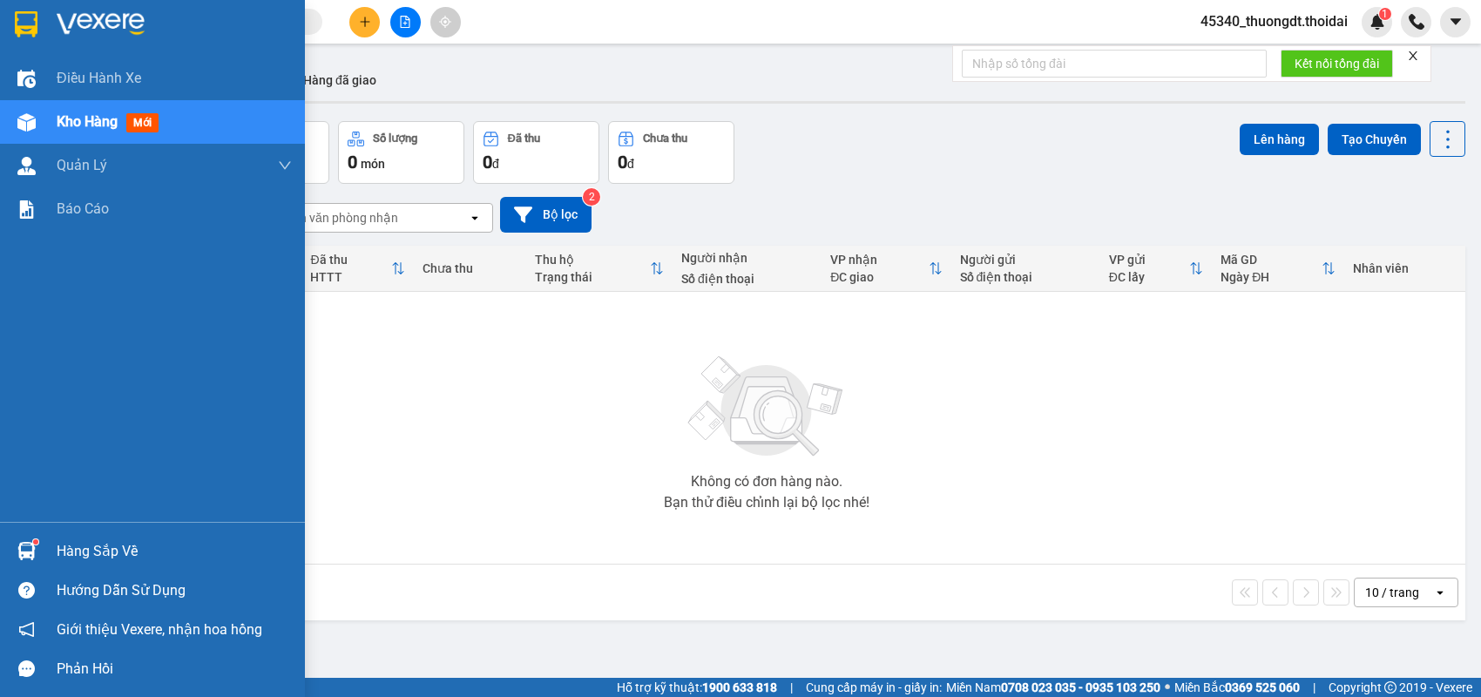
click at [85, 551] on div "Hàng sắp về" at bounding box center [174, 551] width 235 height 26
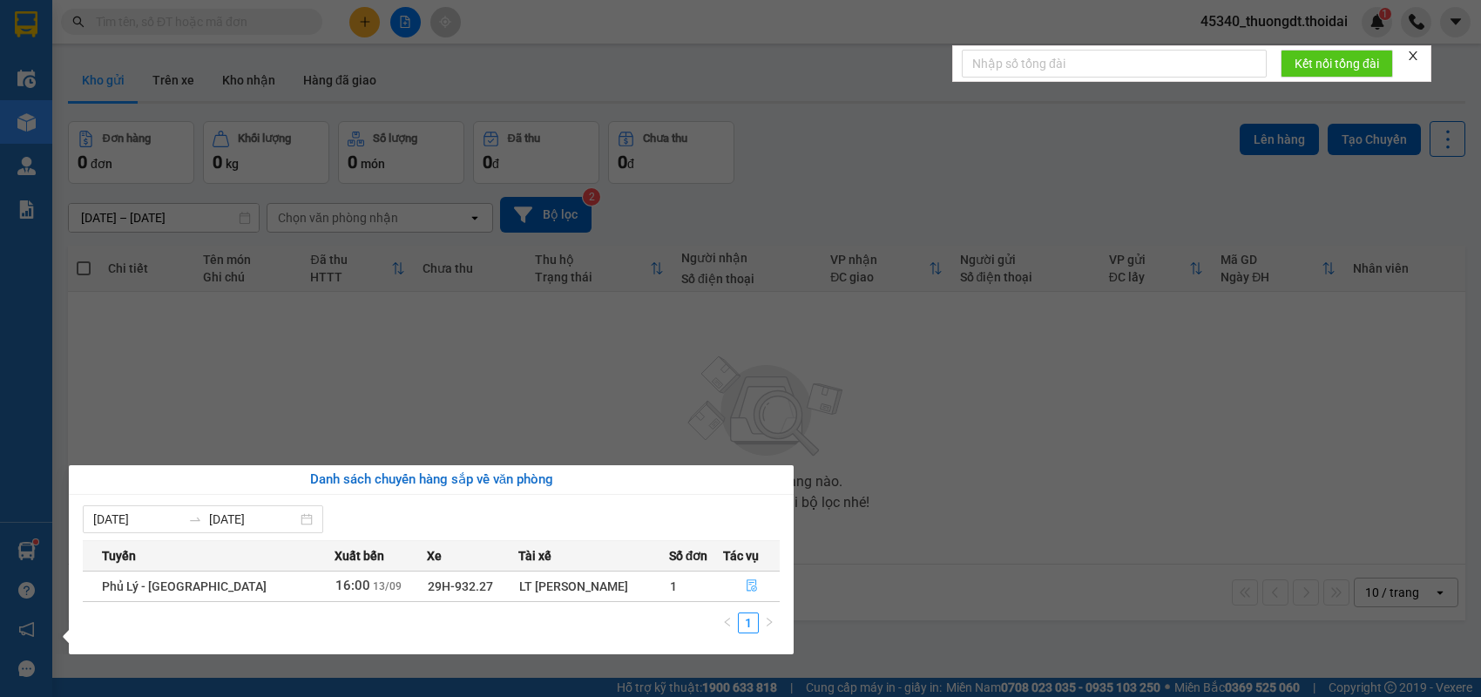
click at [747, 589] on icon "file-done" at bounding box center [752, 585] width 12 height 12
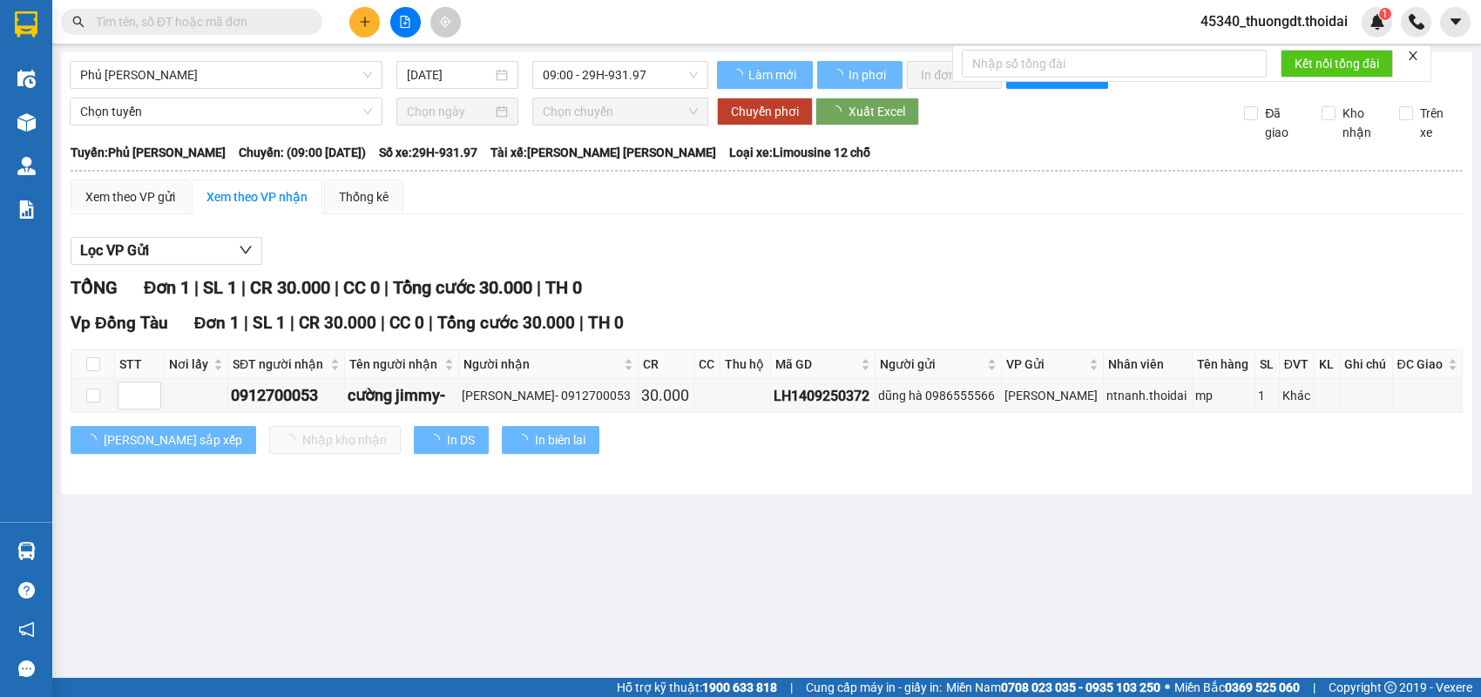
type input "[DATE]"
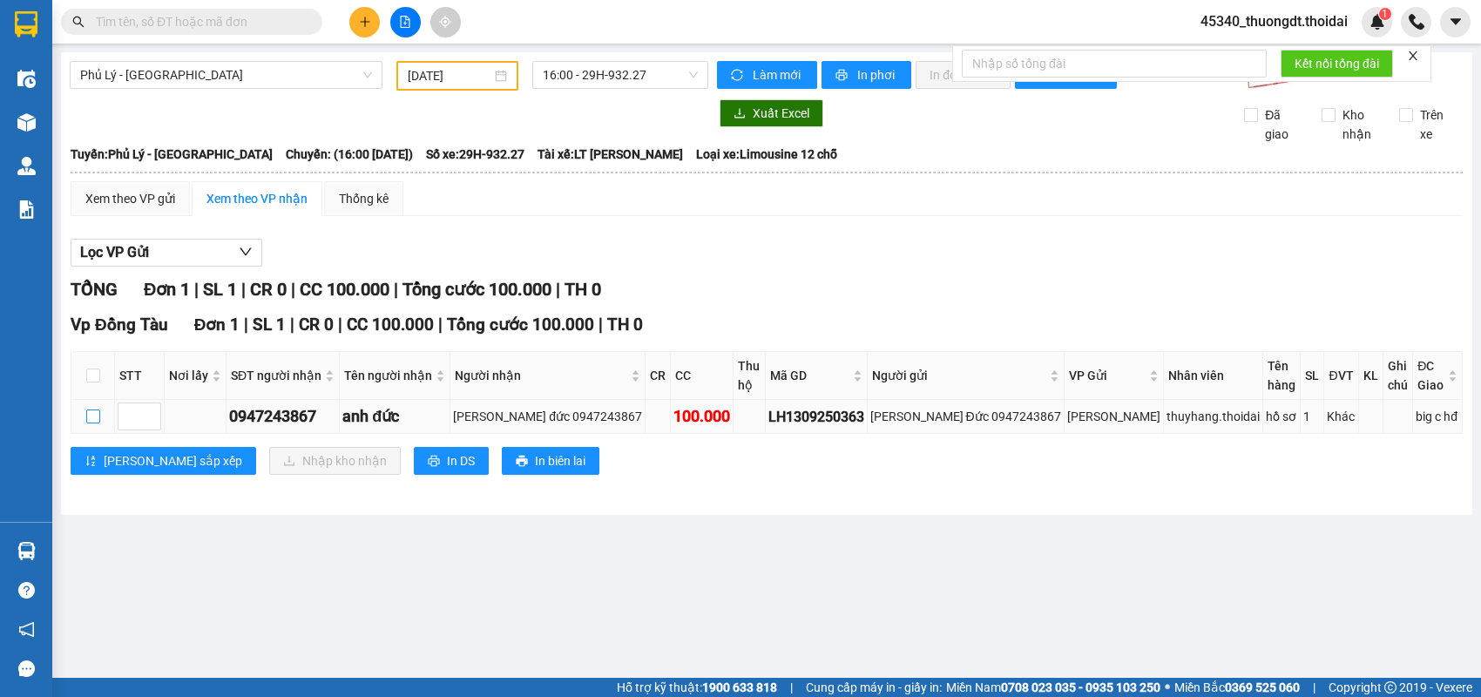
click at [96, 410] on input "checkbox" at bounding box center [93, 416] width 14 height 14
checkbox input "true"
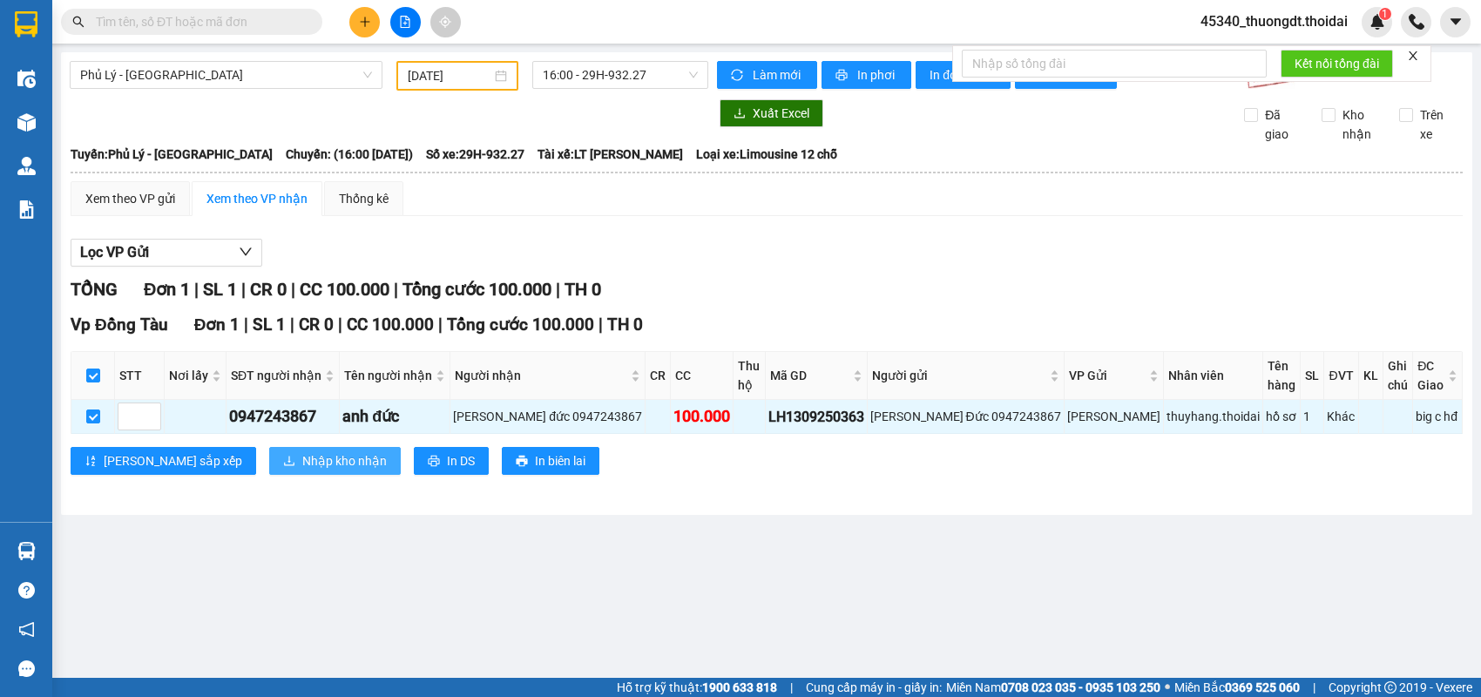
click at [302, 451] on span "Nhập kho nhận" at bounding box center [344, 460] width 85 height 19
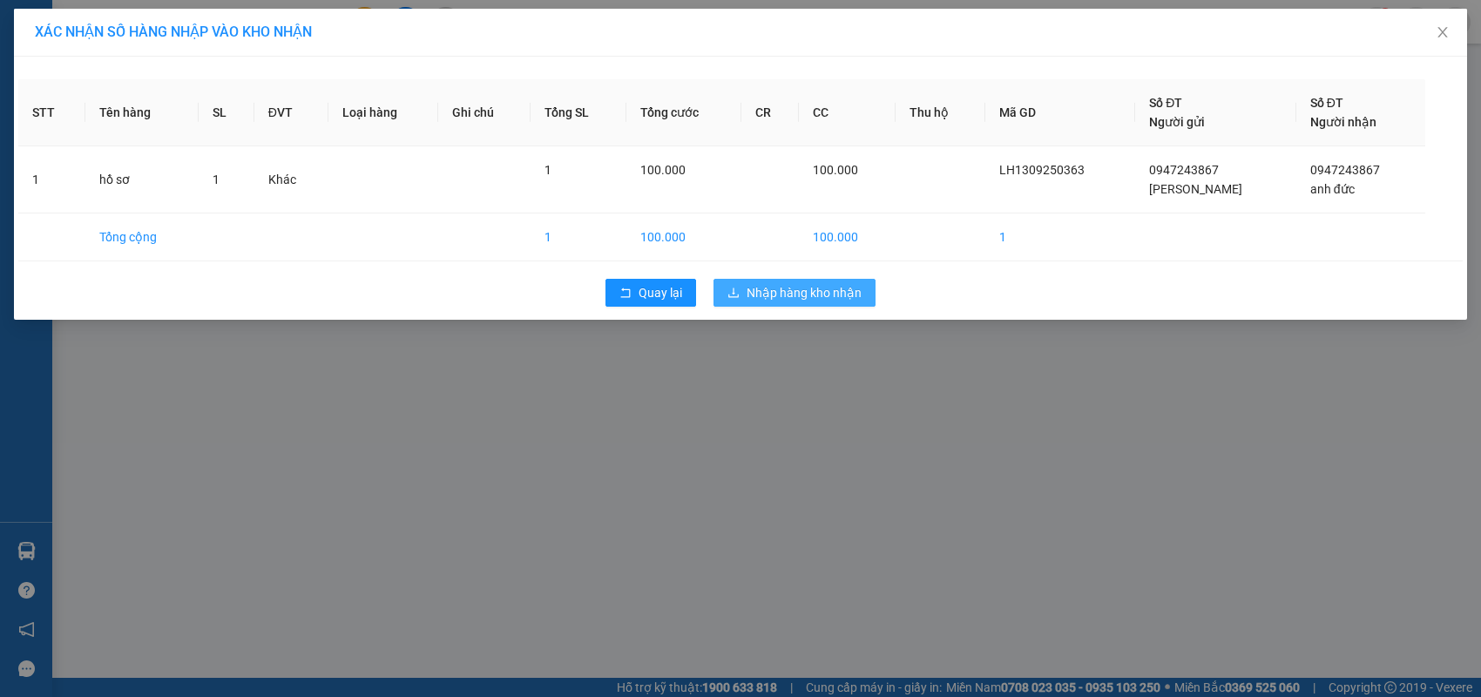
click at [754, 296] on span "Nhập hàng kho nhận" at bounding box center [804, 292] width 115 height 19
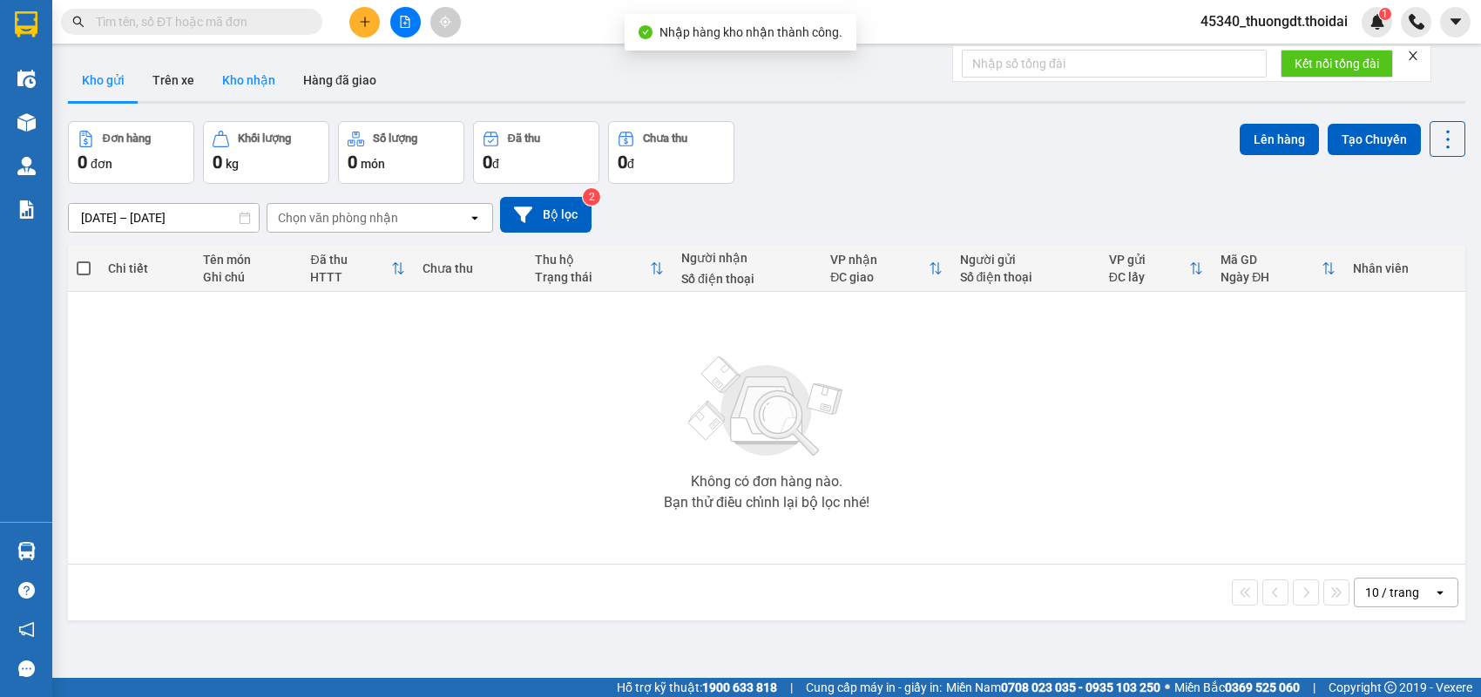
click at [256, 92] on button "Kho nhận" at bounding box center [248, 80] width 81 height 42
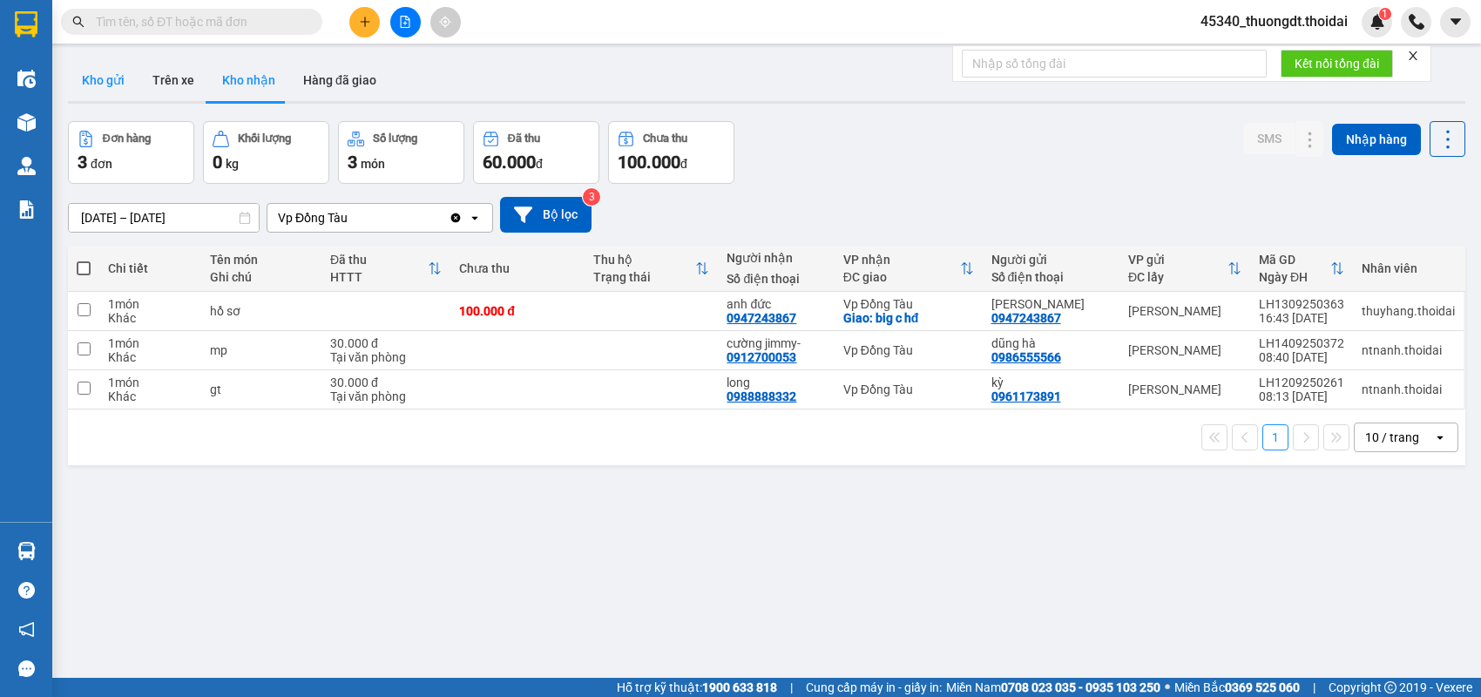
click at [93, 84] on button "Kho gửi" at bounding box center [103, 80] width 71 height 42
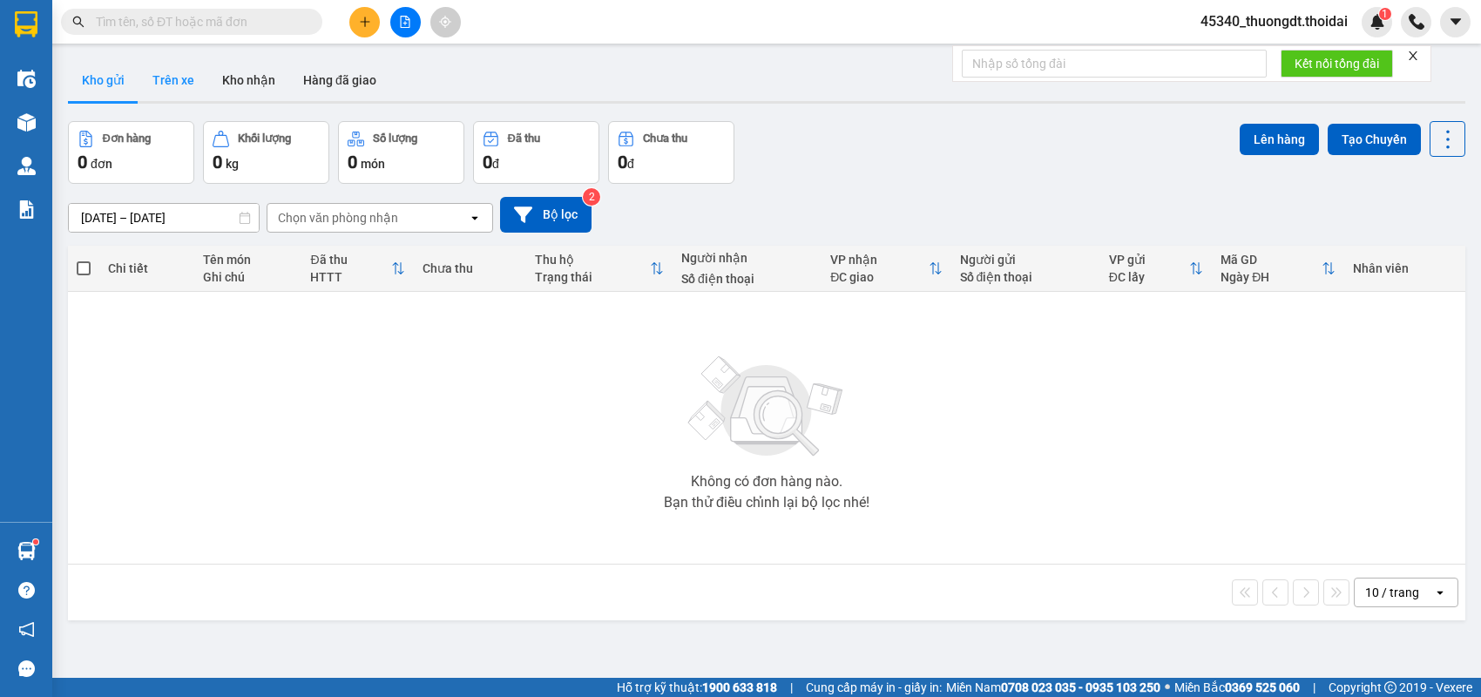
click at [173, 88] on button "Trên xe" at bounding box center [174, 80] width 70 height 42
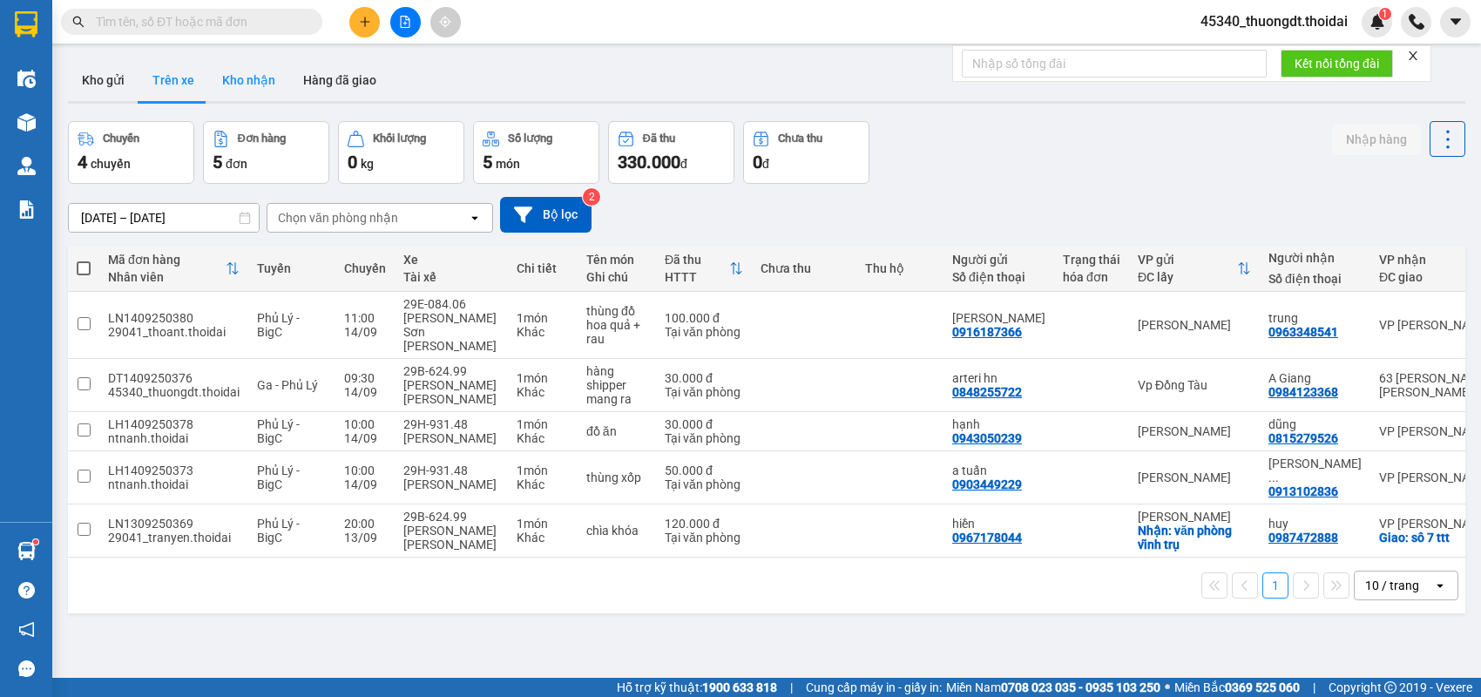
click at [247, 84] on button "Kho nhận" at bounding box center [248, 80] width 81 height 42
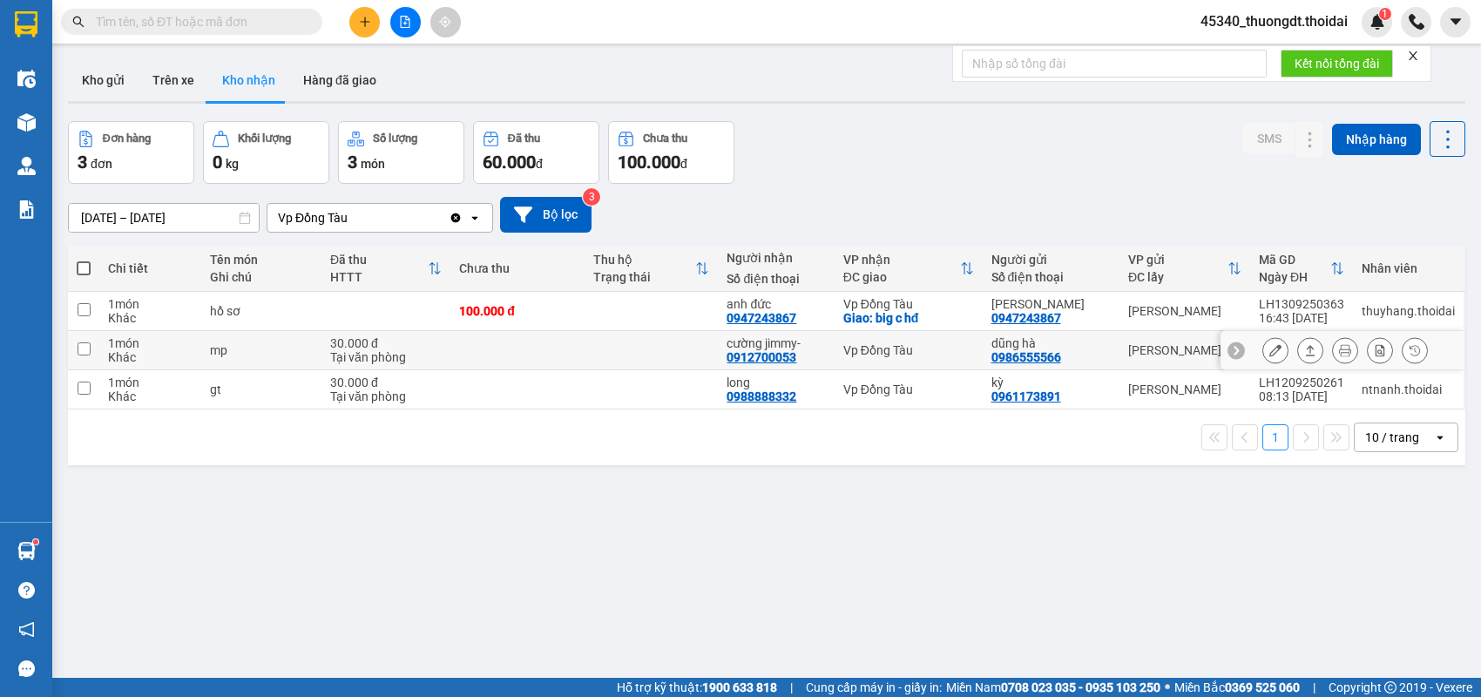
click at [1299, 356] on button at bounding box center [1310, 350] width 24 height 30
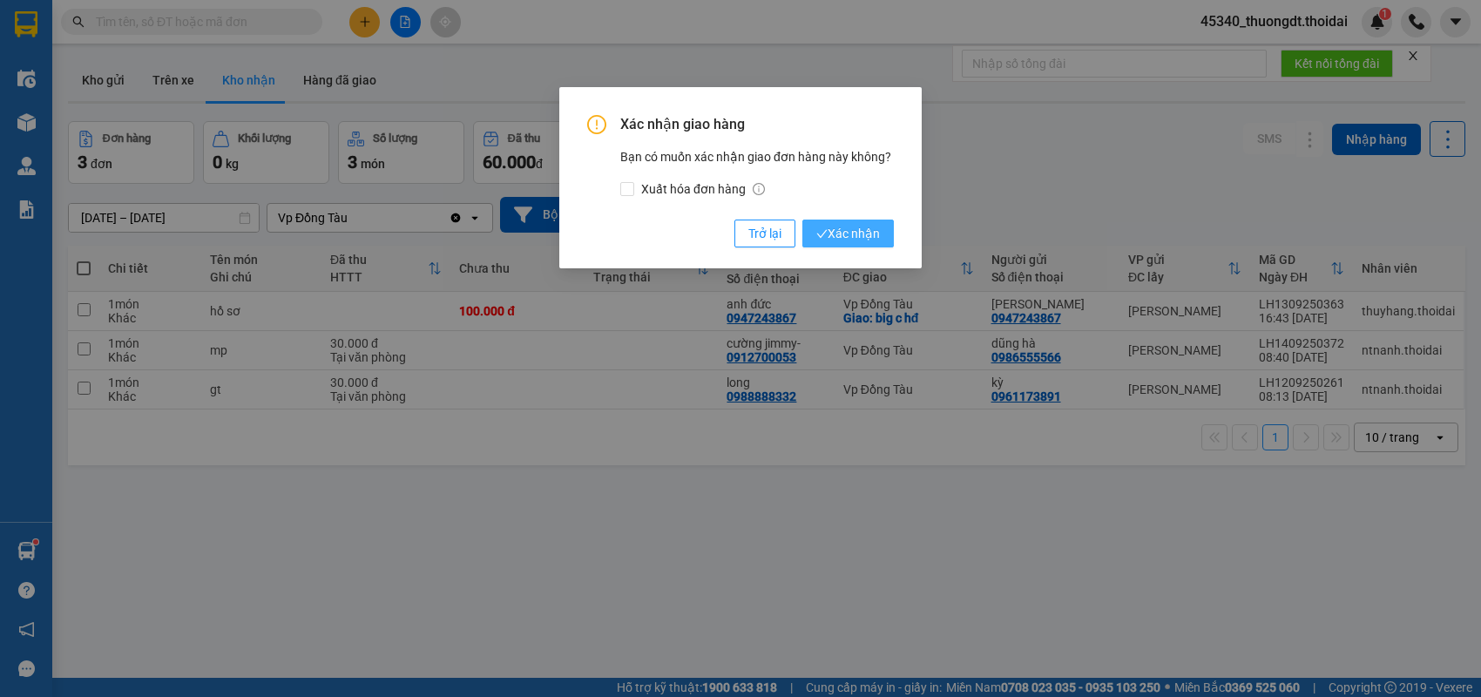
click at [837, 233] on span "Xác nhận" at bounding box center [848, 233] width 64 height 19
